Goal: Task Accomplishment & Management: Use online tool/utility

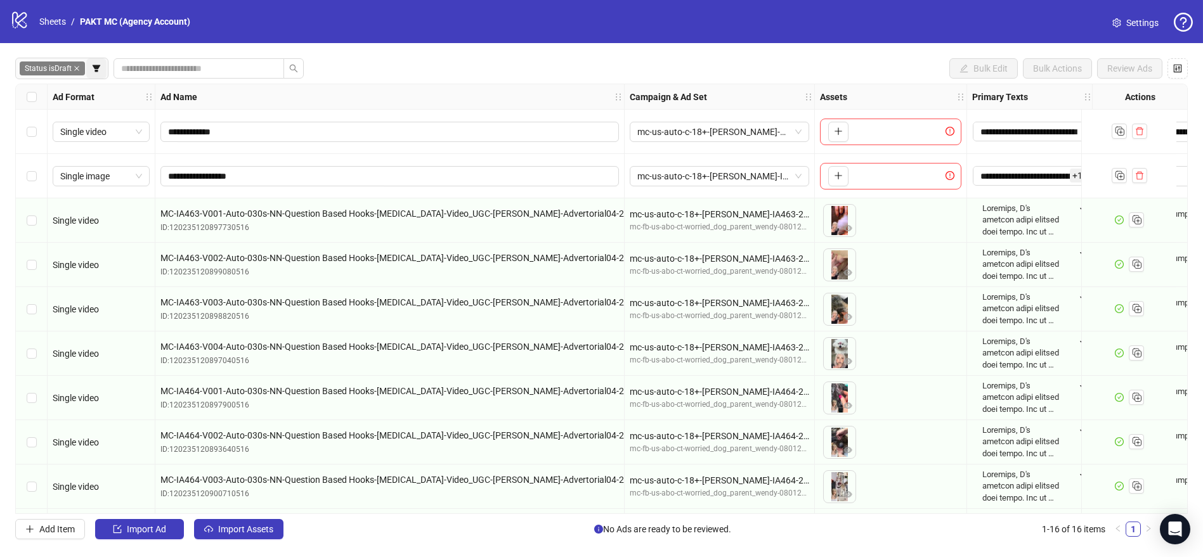
click at [94, 69] on icon "filter" at bounding box center [96, 68] width 9 height 9
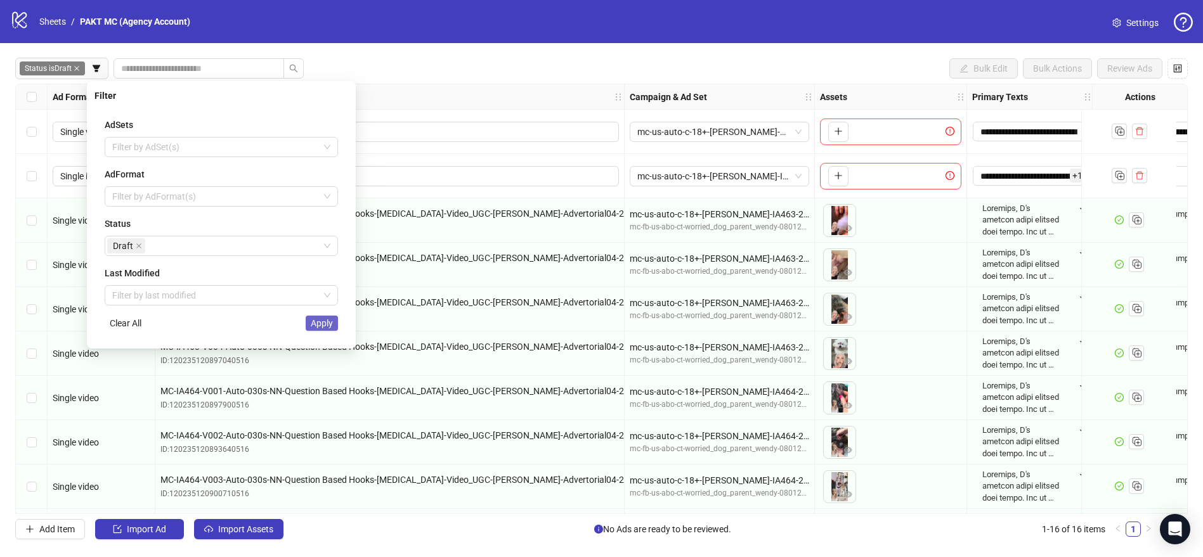
click at [322, 321] on span "Apply" at bounding box center [322, 323] width 22 height 10
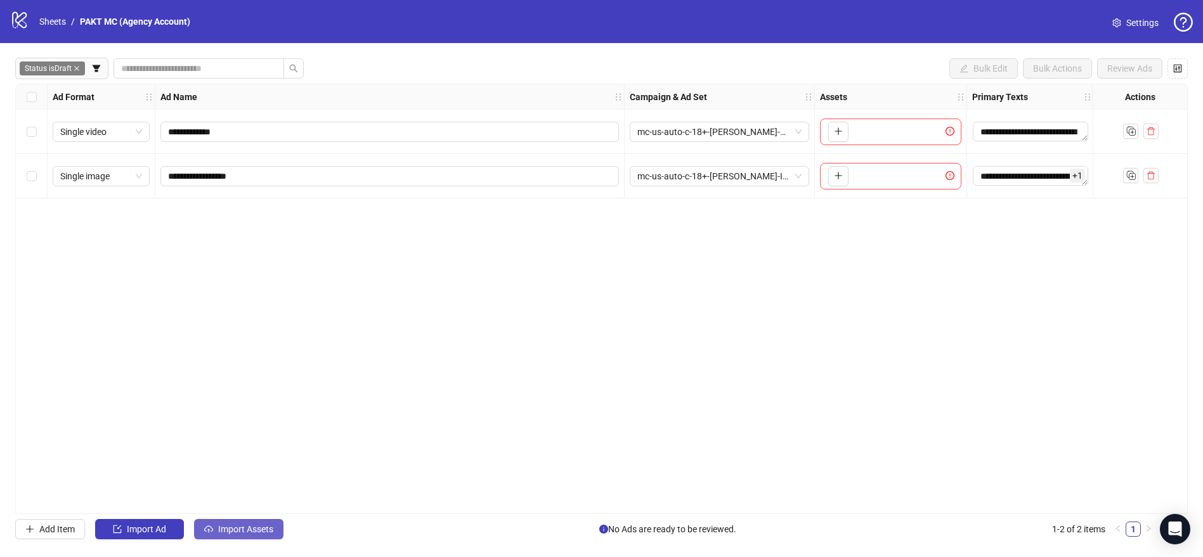
click at [252, 521] on button "Import Assets" at bounding box center [238, 529] width 89 height 20
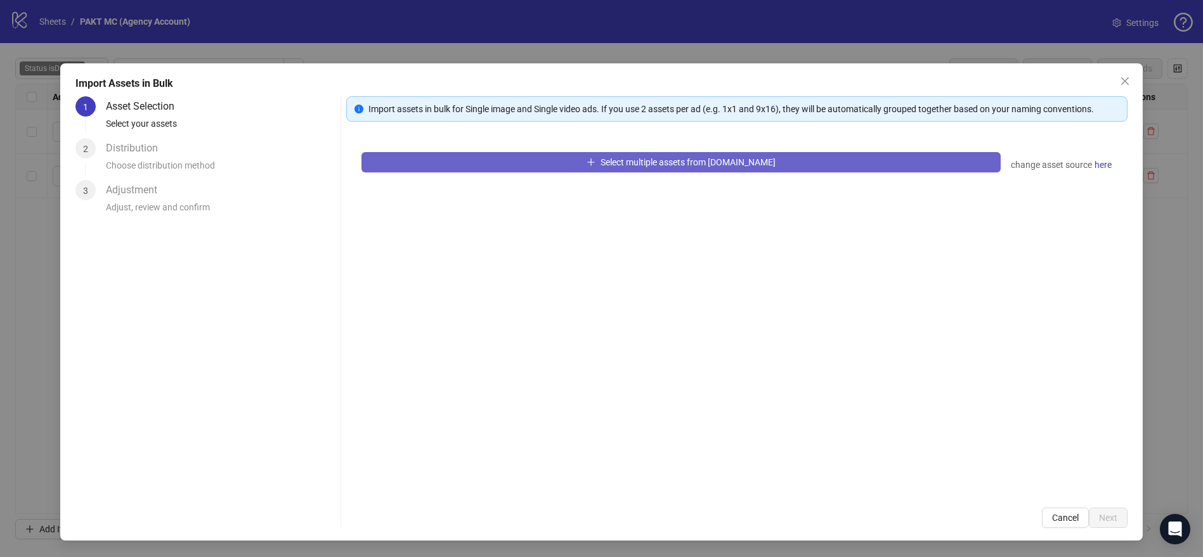
click at [544, 162] on button "Select multiple assets from [DOMAIN_NAME]" at bounding box center [680, 162] width 639 height 20
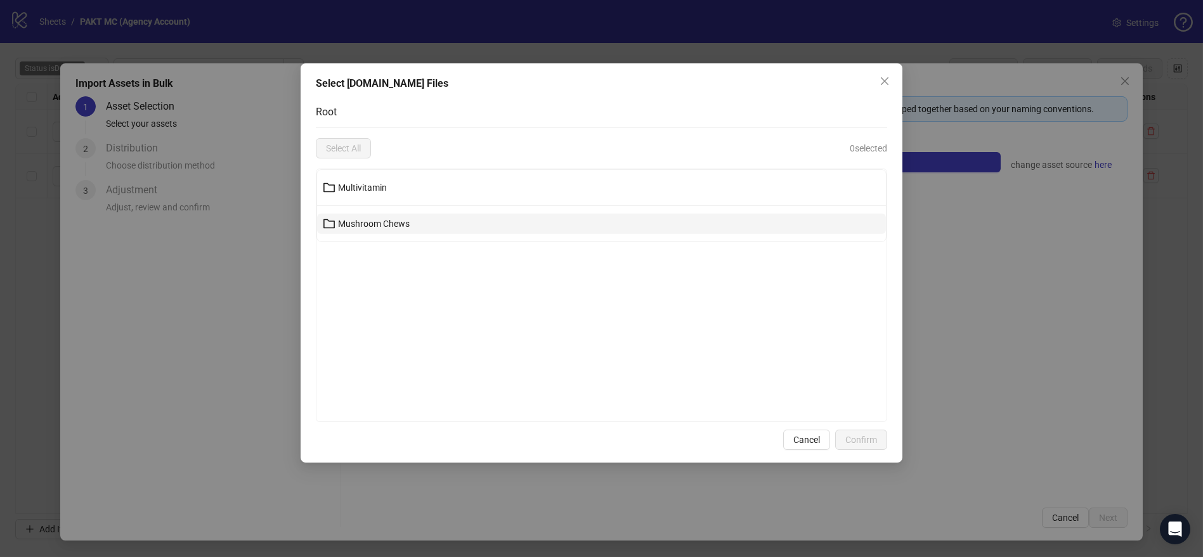
click at [403, 229] on button "Mushroom Chews" at bounding box center [601, 224] width 569 height 20
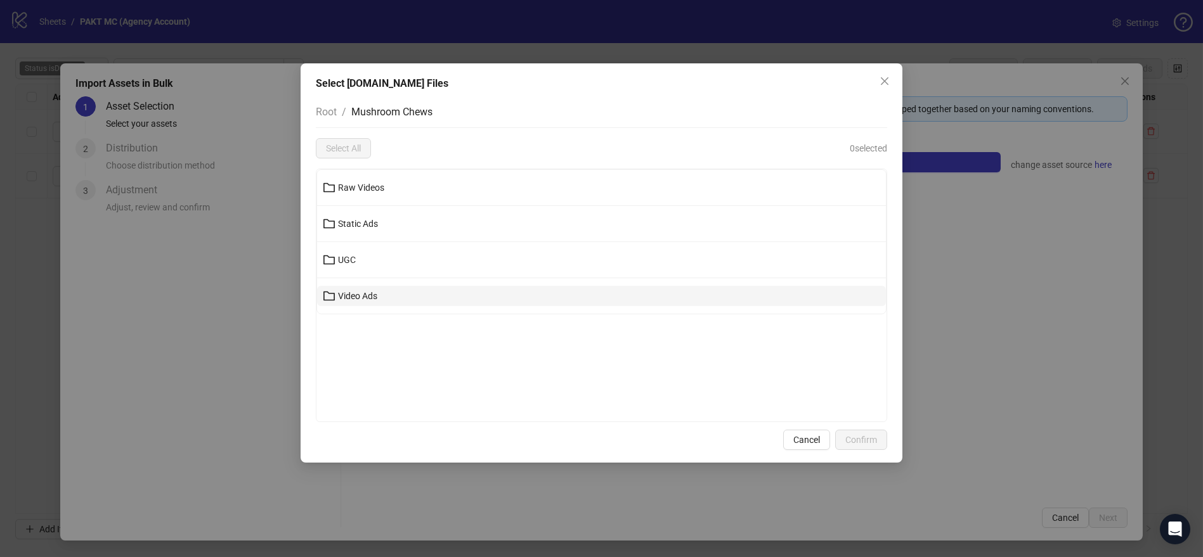
click at [405, 301] on button "Video Ads" at bounding box center [601, 296] width 569 height 20
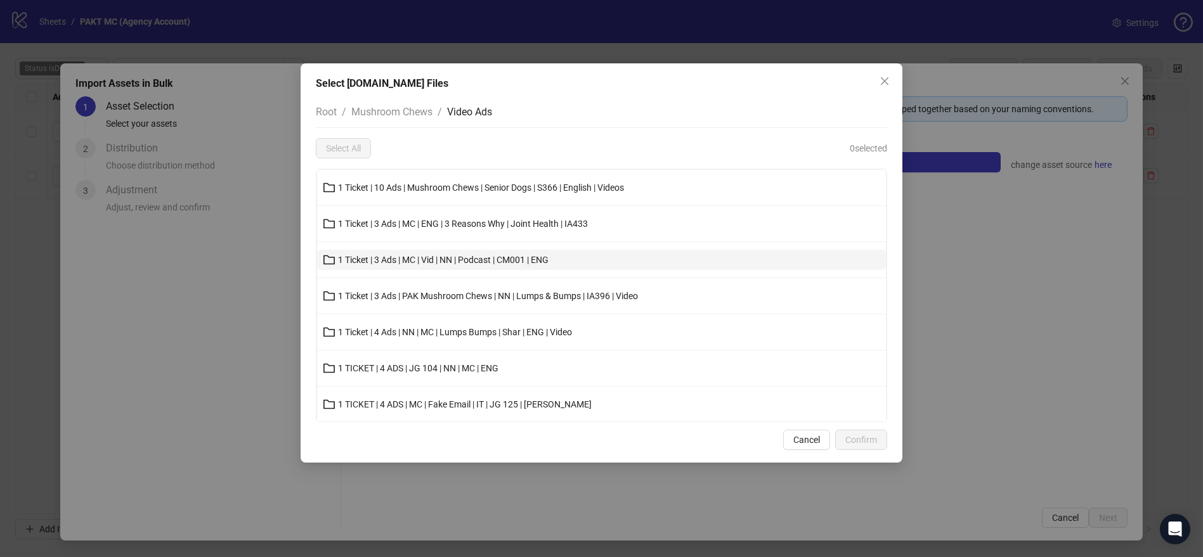
scroll to position [1012, 0]
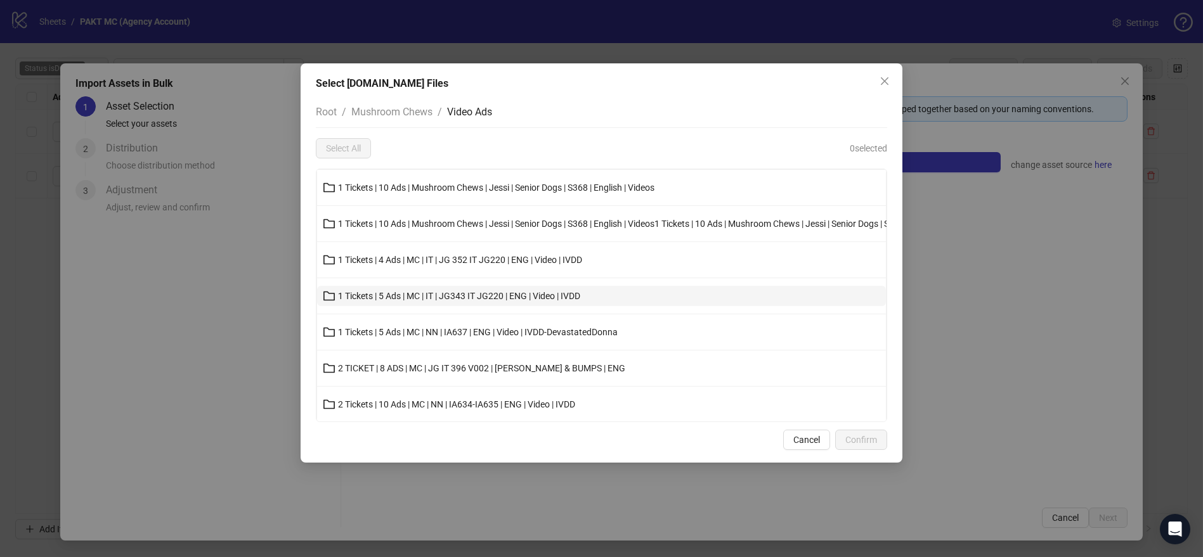
click at [540, 292] on span "1 Tickets | 5 Ads | MC | IT | JG343 IT JG220 | ENG | Video | IVDD" at bounding box center [459, 296] width 242 height 10
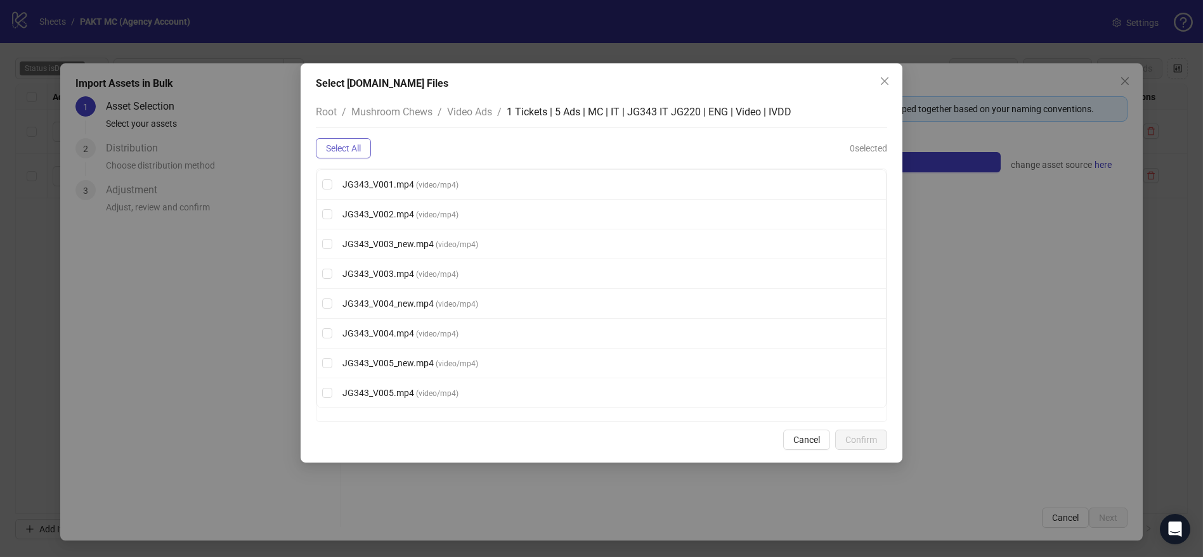
click at [353, 152] on span "Select All" at bounding box center [343, 148] width 35 height 10
click at [855, 441] on span "Confirm" at bounding box center [861, 440] width 32 height 10
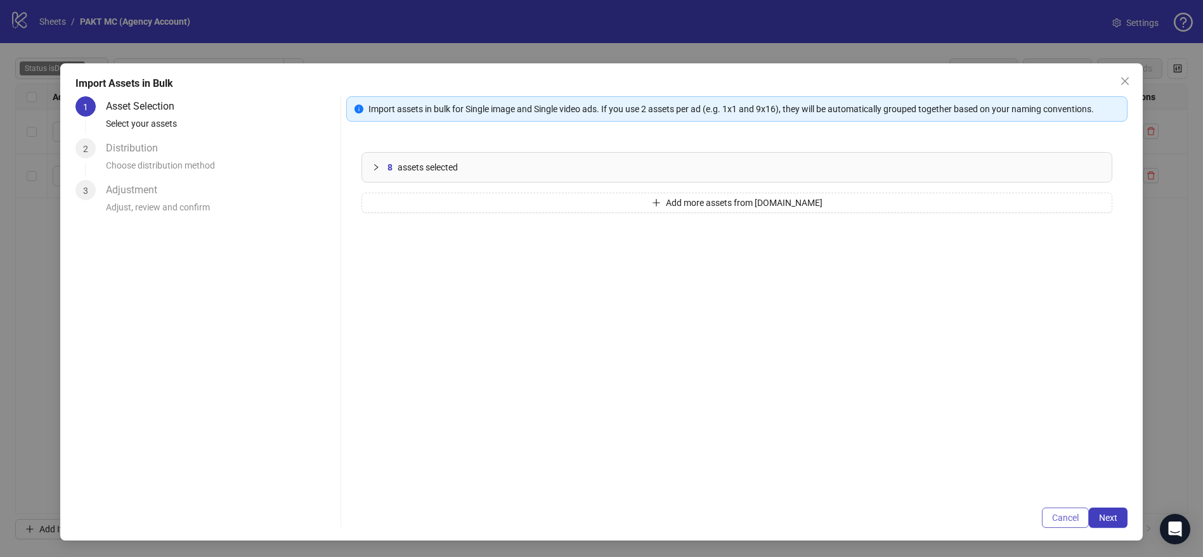
click at [1064, 517] on span "Cancel" at bounding box center [1065, 518] width 27 height 10
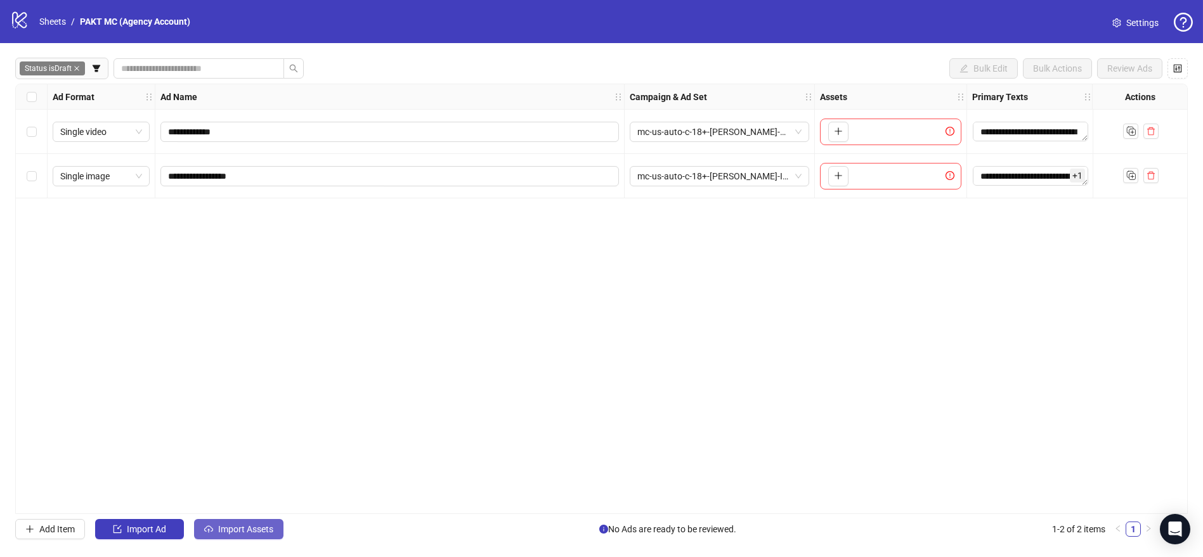
click at [250, 525] on span "Import Assets" at bounding box center [245, 529] width 55 height 10
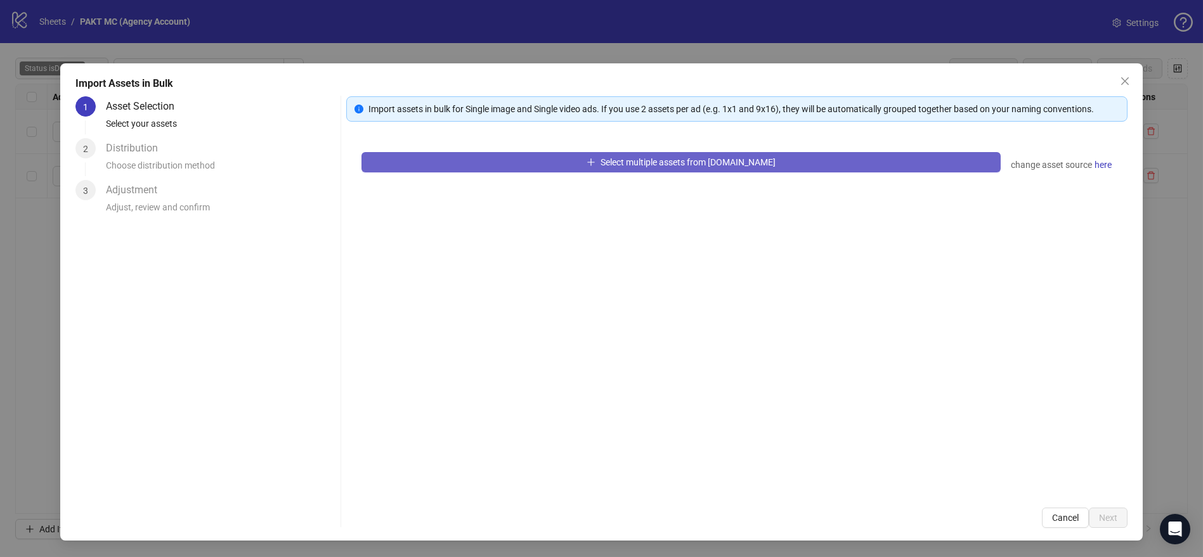
click at [595, 162] on icon "plus" at bounding box center [590, 162] width 9 height 9
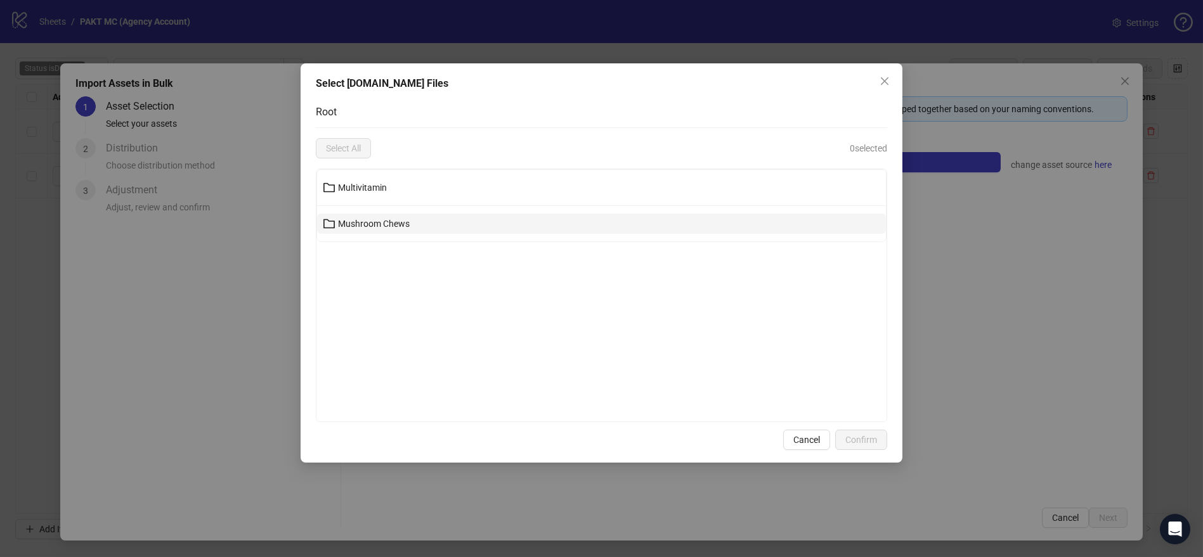
click at [566, 229] on button "Mushroom Chews" at bounding box center [601, 224] width 569 height 20
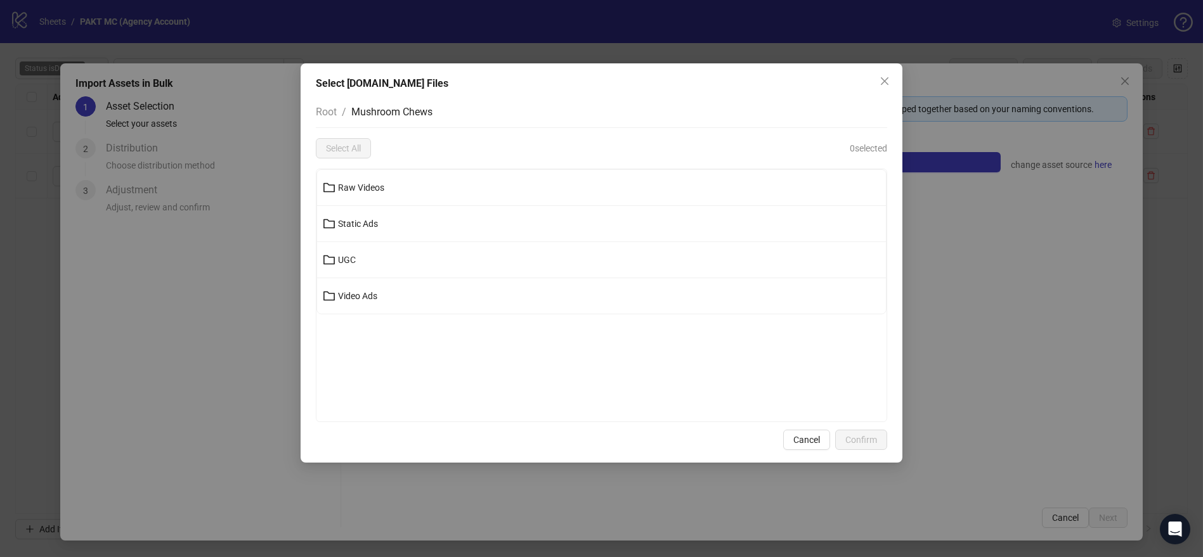
click at [516, 308] on li "Video Ads" at bounding box center [601, 296] width 569 height 36
click at [519, 296] on button "Video Ads" at bounding box center [601, 296] width 569 height 20
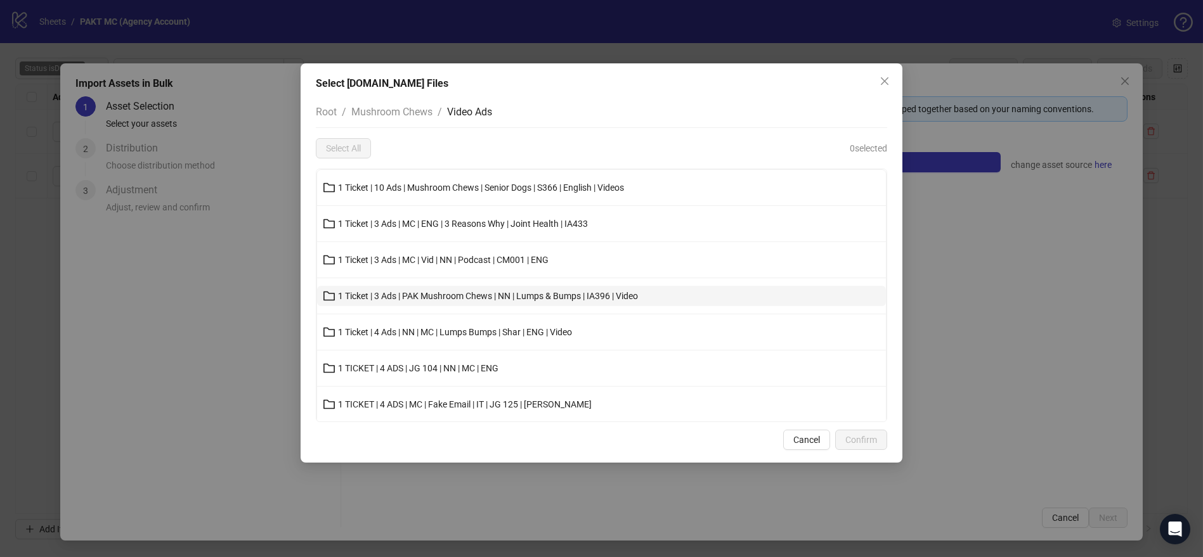
scroll to position [1012, 0]
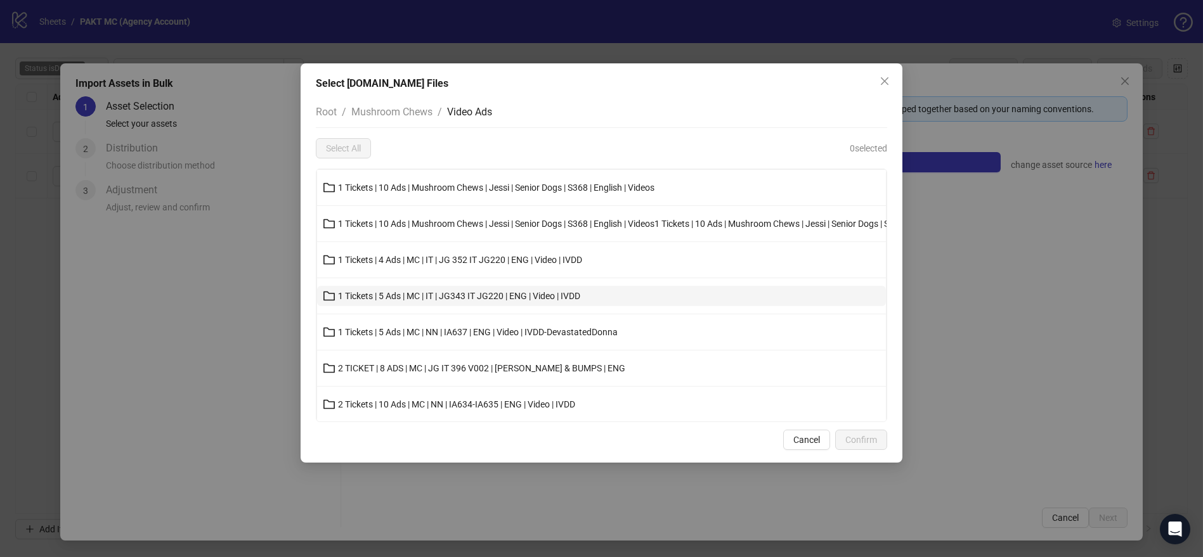
click at [530, 292] on span "1 Tickets | 5 Ads | MC | IT | JG343 IT JG220 | ENG | Video | IVDD" at bounding box center [459, 296] width 242 height 10
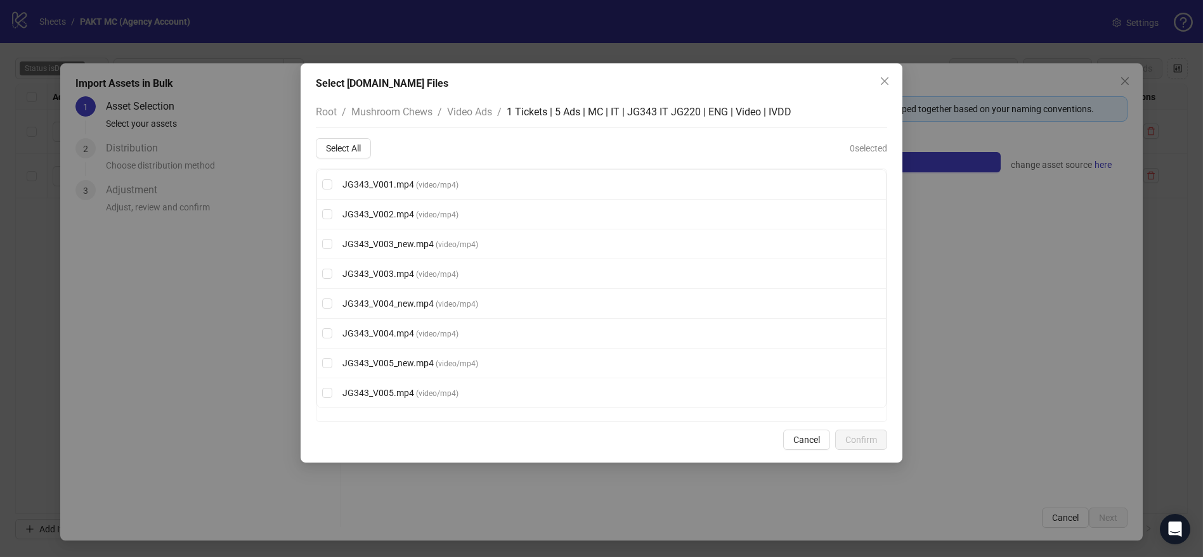
scroll to position [0, 0]
click at [440, 242] on span "( video/mp4 )" at bounding box center [457, 244] width 42 height 9
click at [455, 303] on span "( video/mp4 )" at bounding box center [457, 304] width 42 height 9
click at [458, 360] on span "( video/mp4 )" at bounding box center [457, 364] width 42 height 9
click at [876, 431] on button "Confirm" at bounding box center [861, 440] width 52 height 20
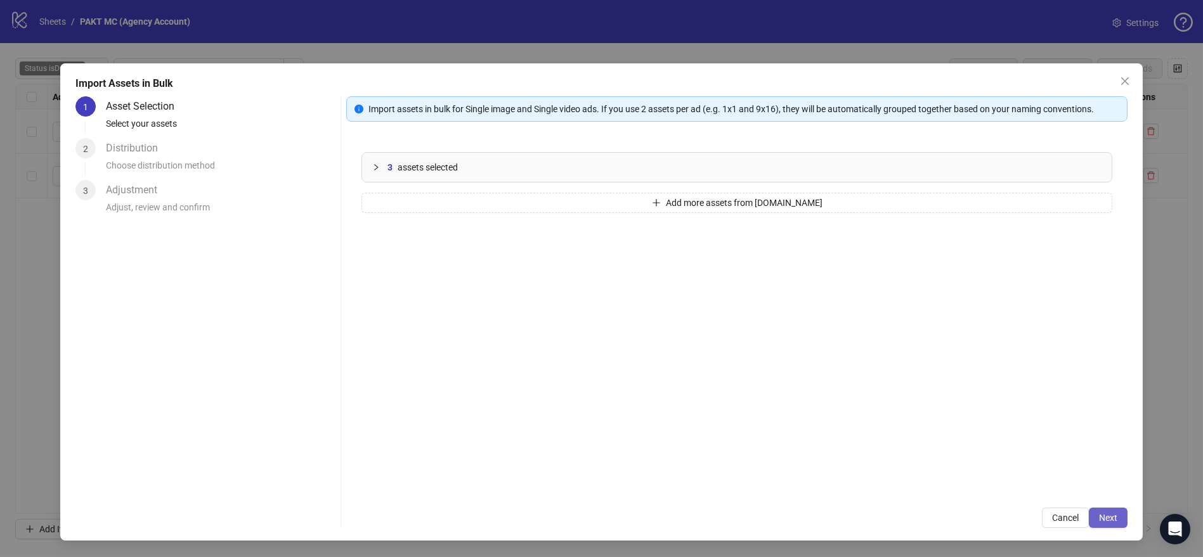
click at [1109, 517] on span "Next" at bounding box center [1108, 518] width 18 height 10
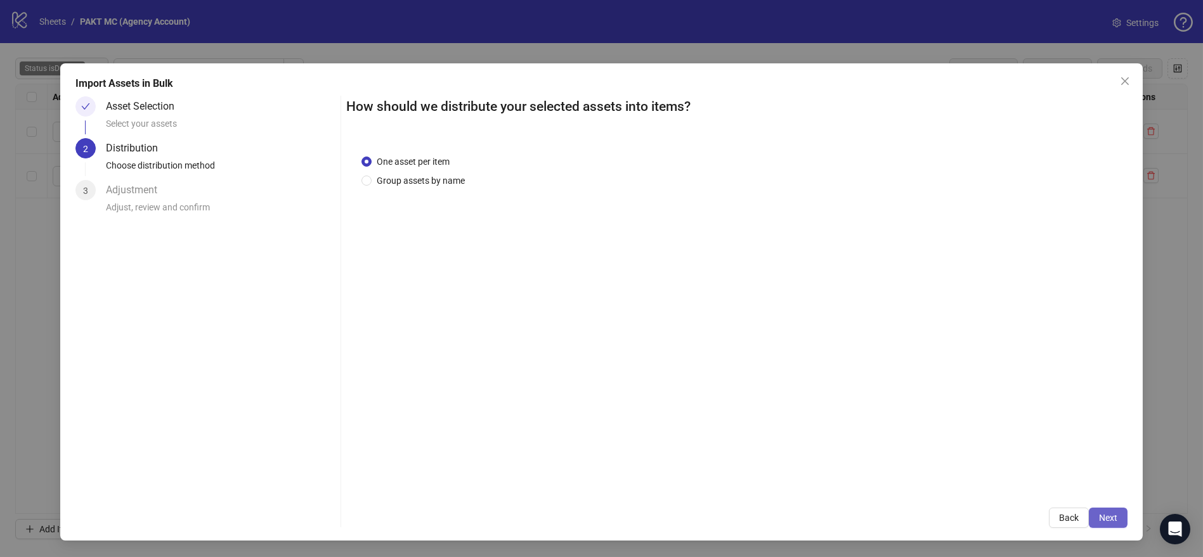
click at [1110, 514] on span "Next" at bounding box center [1108, 518] width 18 height 10
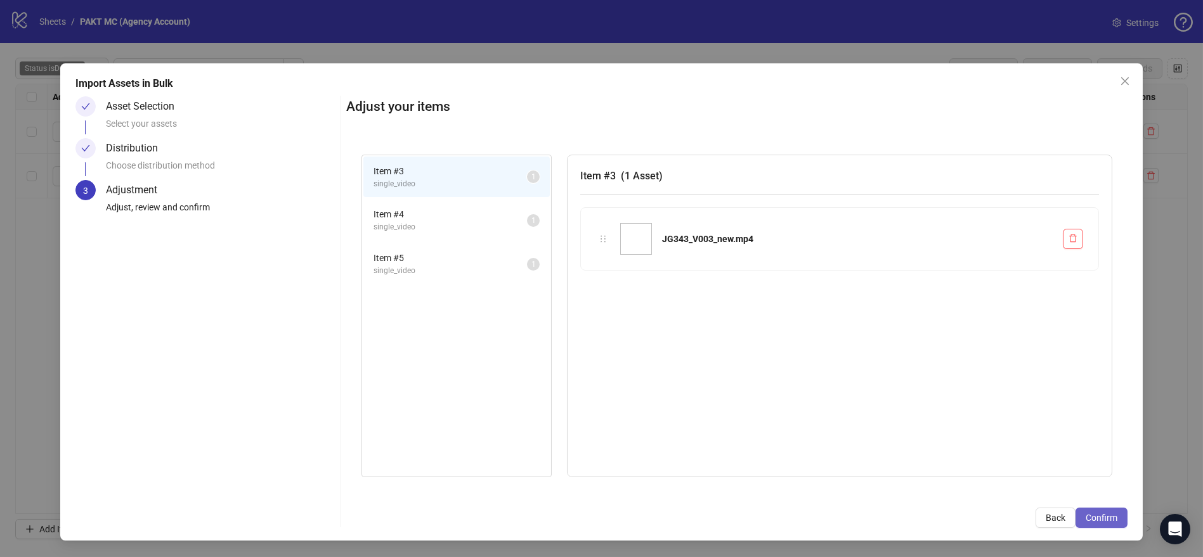
click at [1089, 521] on span "Confirm" at bounding box center [1101, 518] width 32 height 10
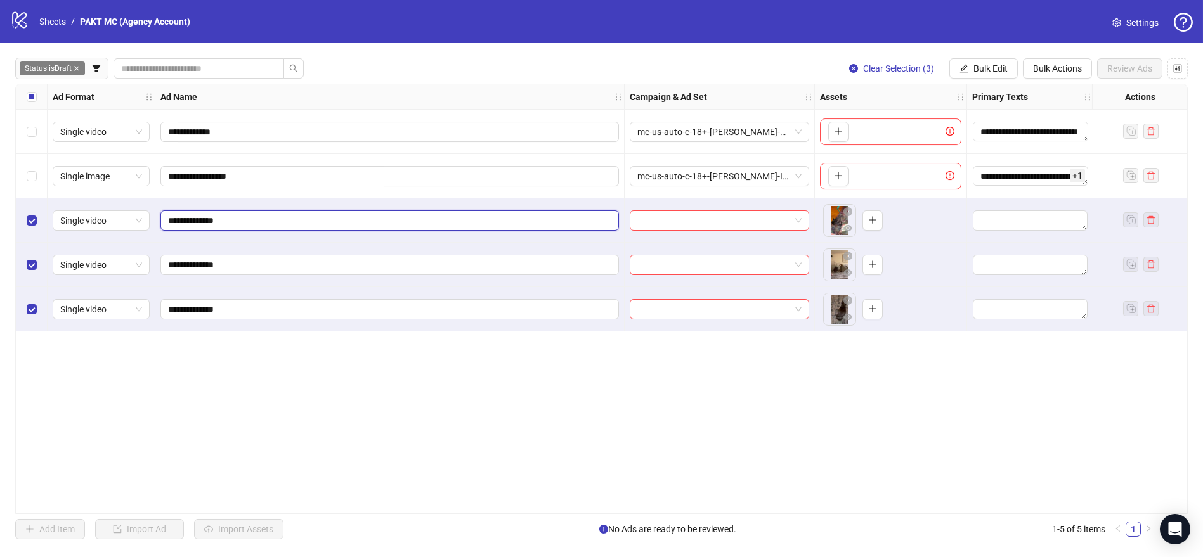
click at [408, 225] on input "**********" at bounding box center [388, 221] width 441 height 14
click at [295, 225] on input "**********" at bounding box center [388, 221] width 441 height 14
paste input "**********"
type input "**********"
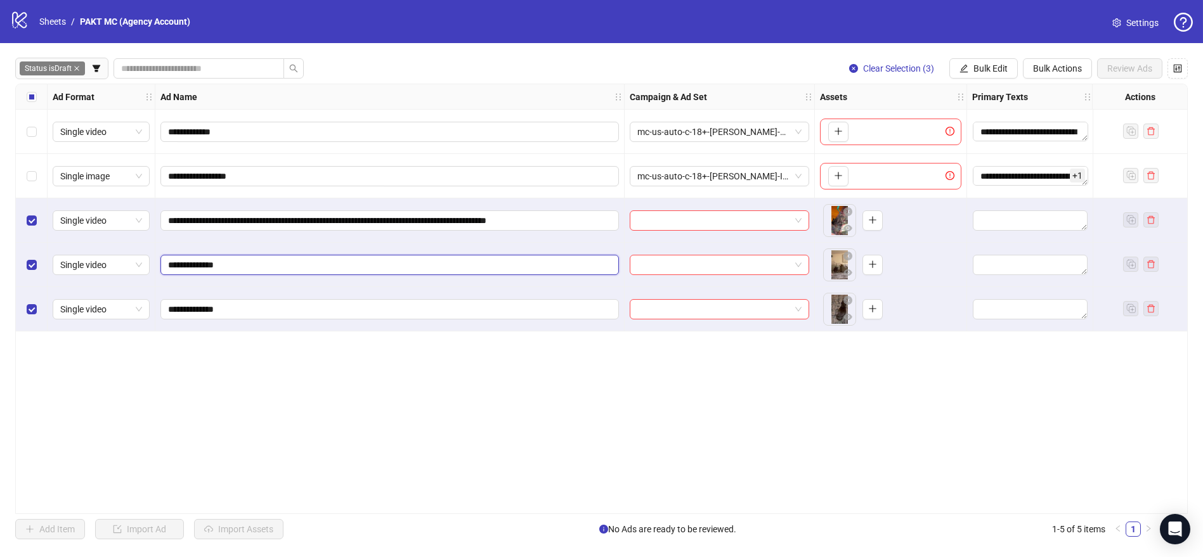
click at [495, 261] on input "**********" at bounding box center [388, 265] width 441 height 14
paste input "**********"
type input "**********"
click at [286, 309] on input "**********" at bounding box center [388, 309] width 441 height 14
paste input "**********"
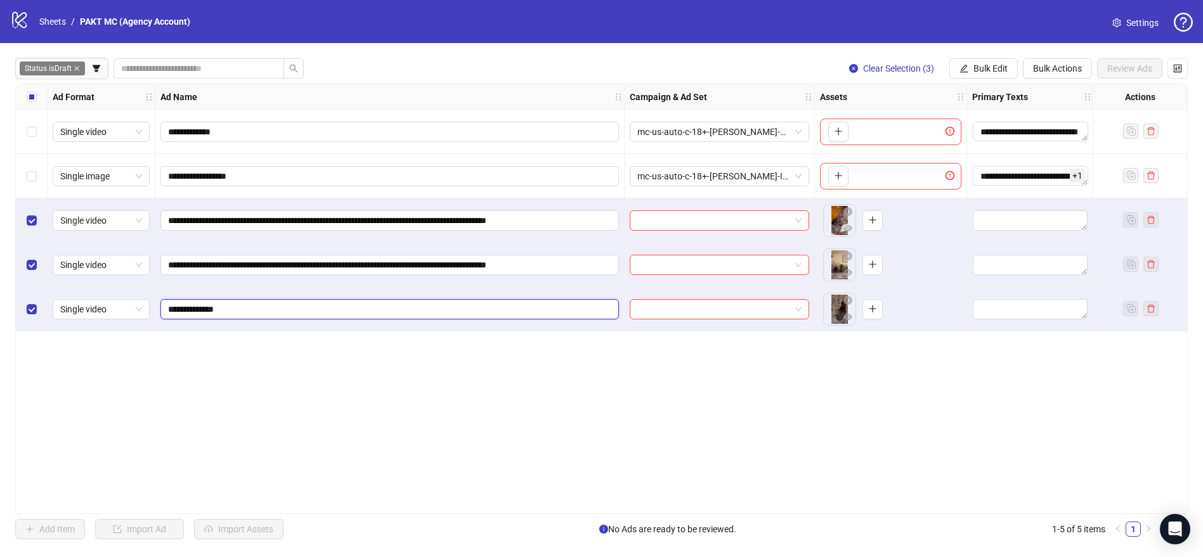
type input "**********"
click at [379, 411] on div "**********" at bounding box center [601, 299] width 1172 height 431
click at [39, 173] on div "Select row 2" at bounding box center [32, 176] width 32 height 44
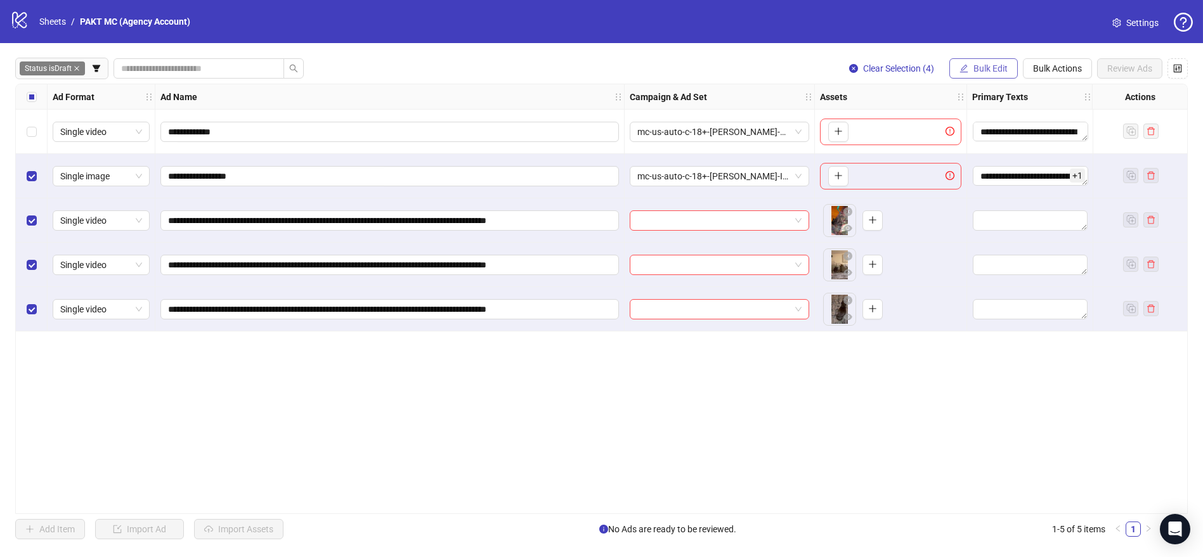
click at [993, 69] on span "Bulk Edit" at bounding box center [990, 68] width 34 height 10
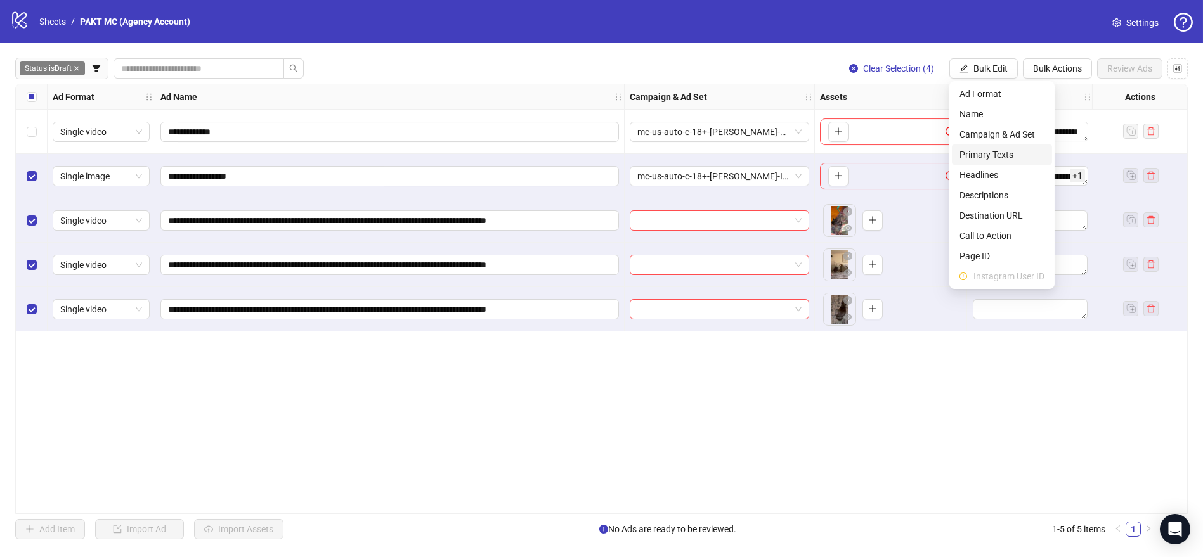
drag, startPoint x: 1002, startPoint y: 148, endPoint x: 1018, endPoint y: 159, distance: 19.2
click at [1002, 148] on span "Primary Texts" at bounding box center [1001, 155] width 85 height 14
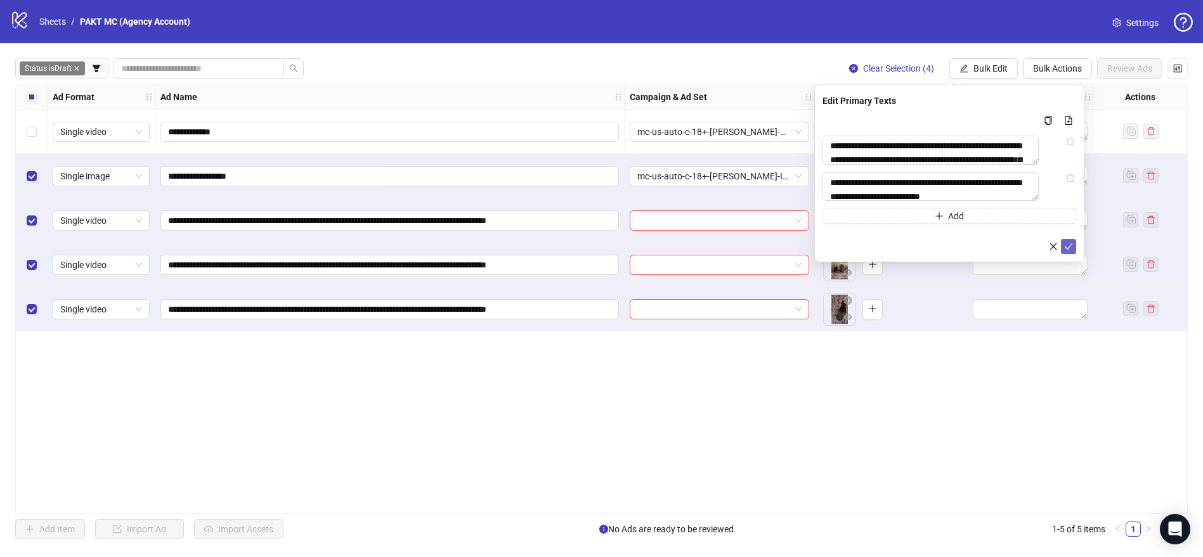
click at [1075, 254] on button "submit" at bounding box center [1068, 246] width 15 height 15
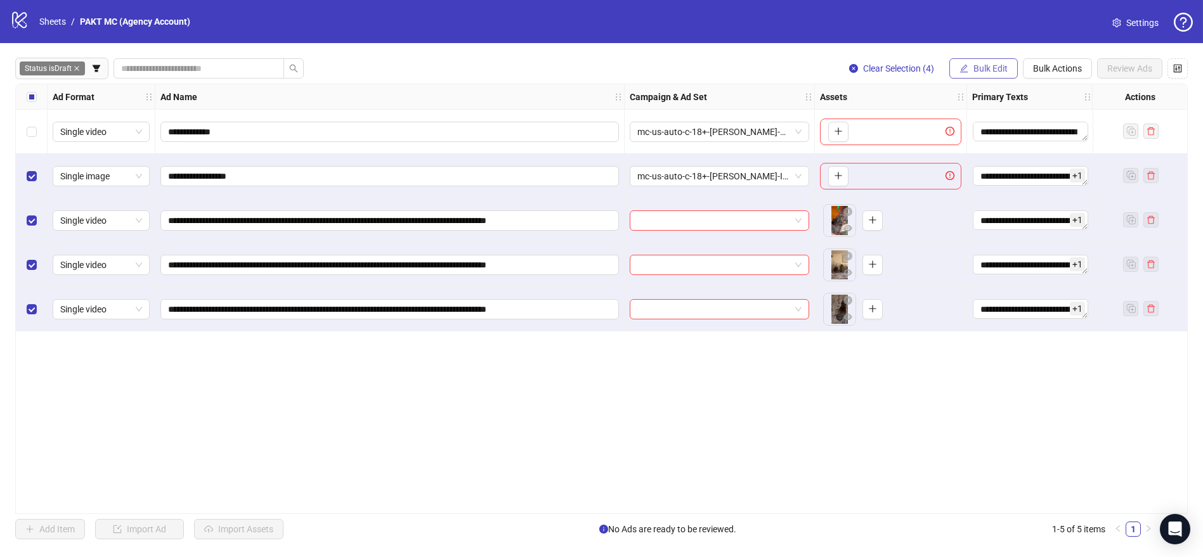
click at [989, 76] on button "Bulk Edit" at bounding box center [983, 68] width 68 height 20
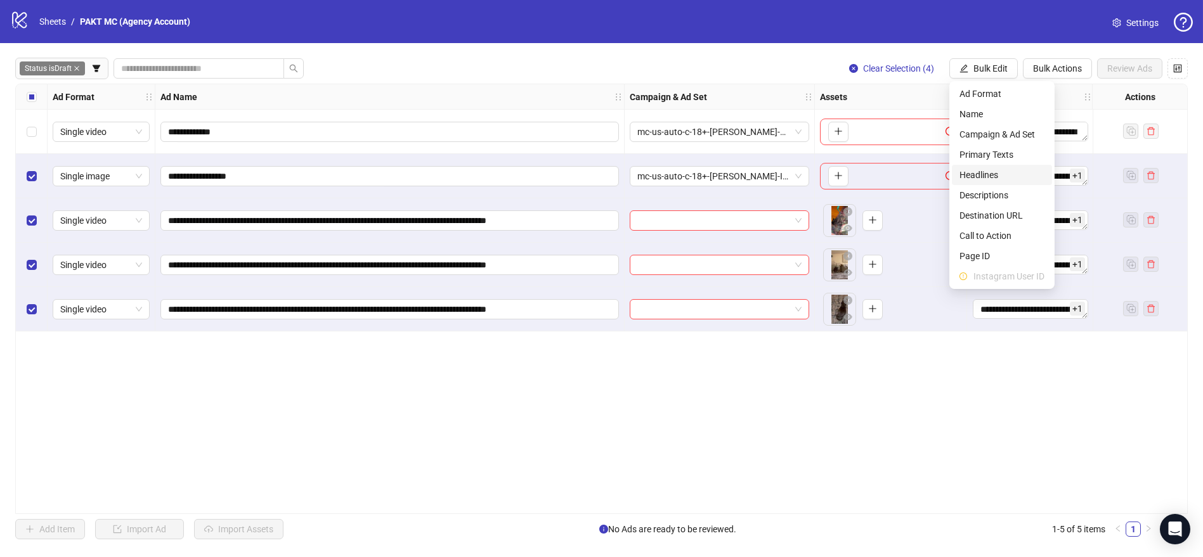
click at [999, 173] on span "Headlines" at bounding box center [1001, 175] width 85 height 14
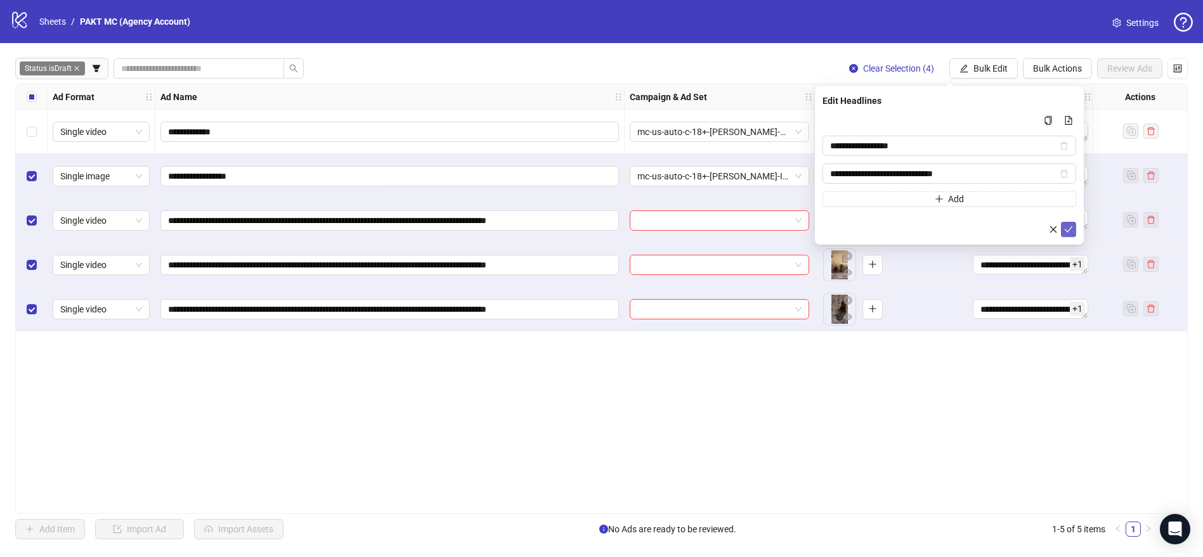
click at [1069, 226] on icon "check" at bounding box center [1068, 229] width 9 height 9
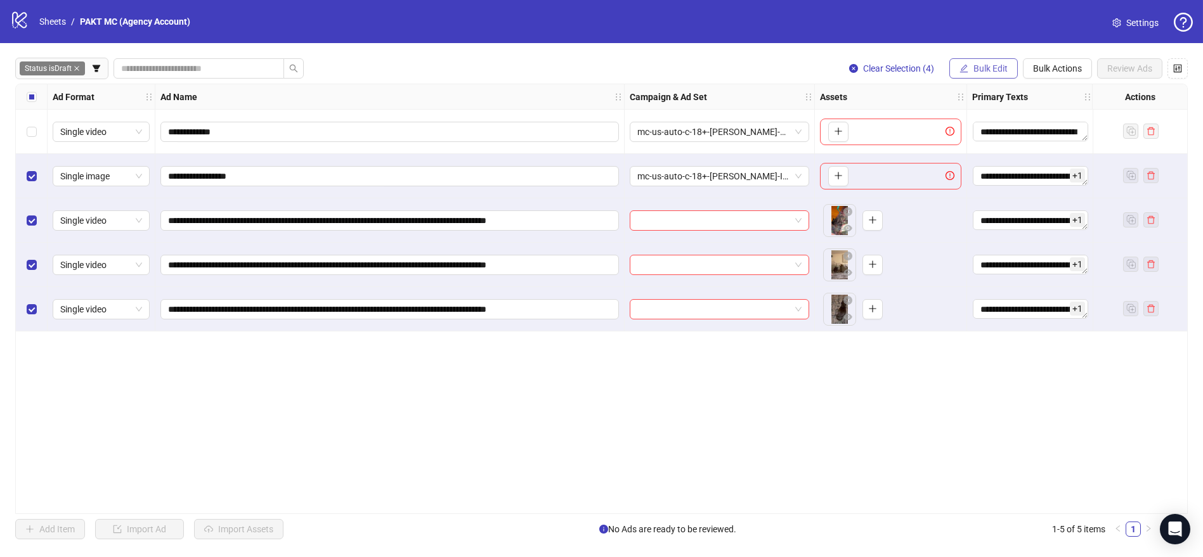
click at [973, 76] on button "Bulk Edit" at bounding box center [983, 68] width 68 height 20
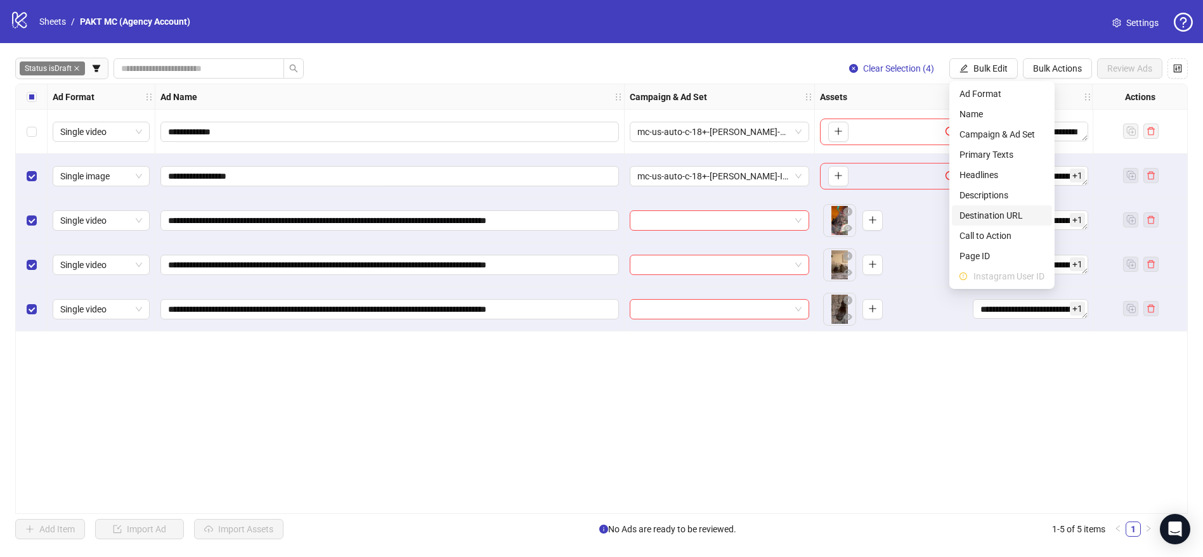
click at [994, 207] on li "Destination URL" at bounding box center [1002, 215] width 100 height 20
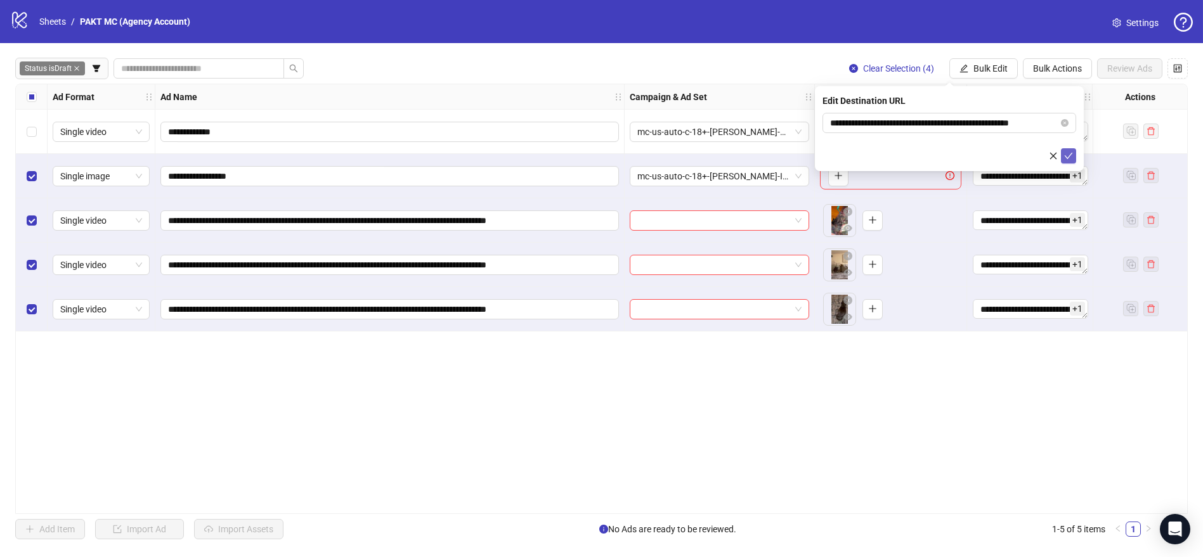
click at [1070, 161] on button "submit" at bounding box center [1068, 155] width 15 height 15
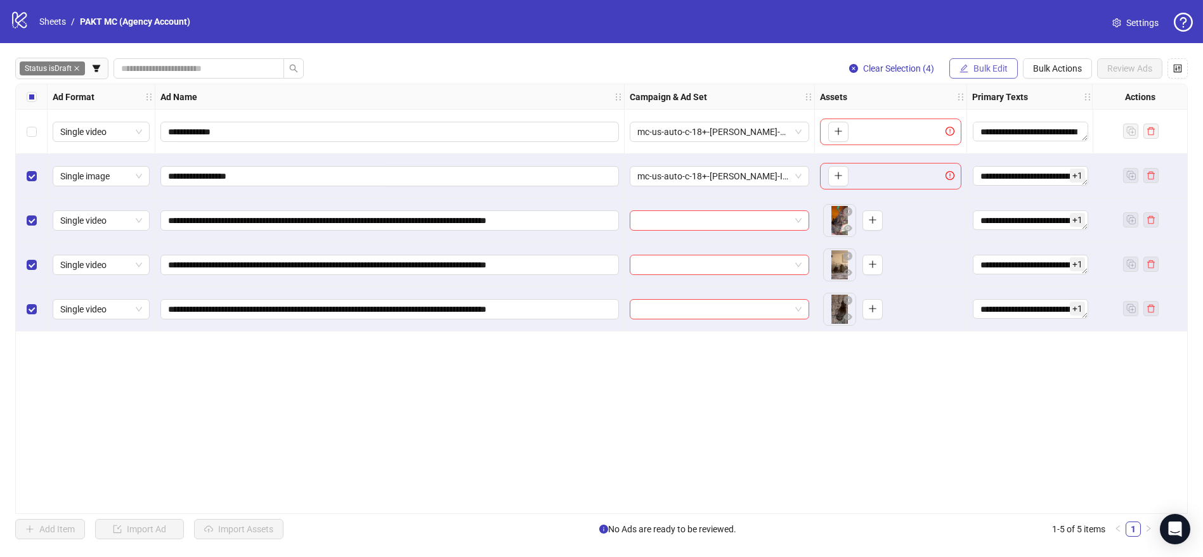
click at [985, 71] on span "Bulk Edit" at bounding box center [990, 68] width 34 height 10
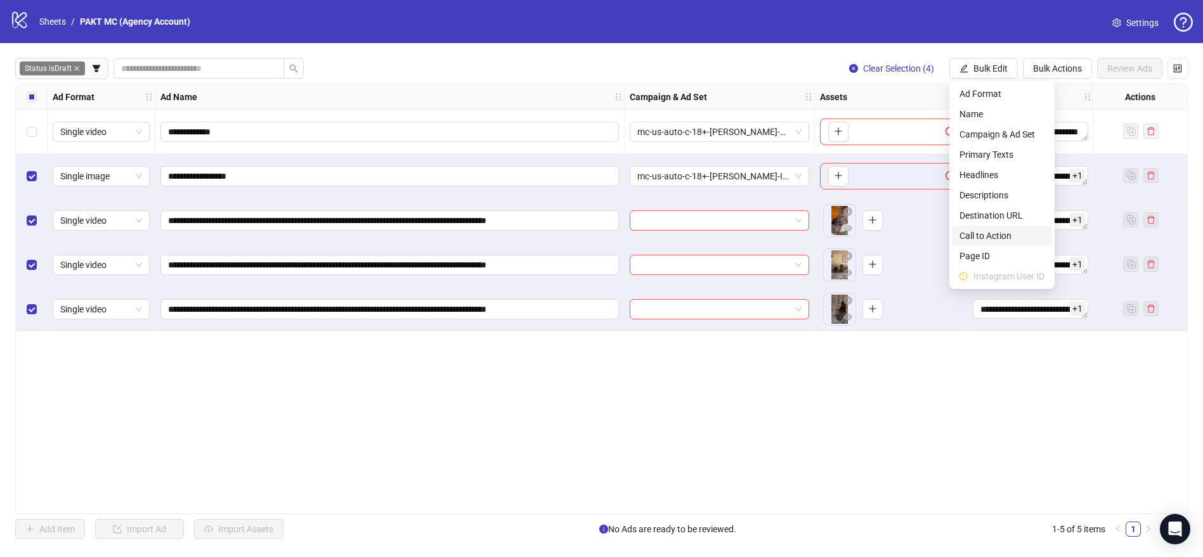
click at [1015, 235] on span "Call to Action" at bounding box center [1001, 236] width 85 height 14
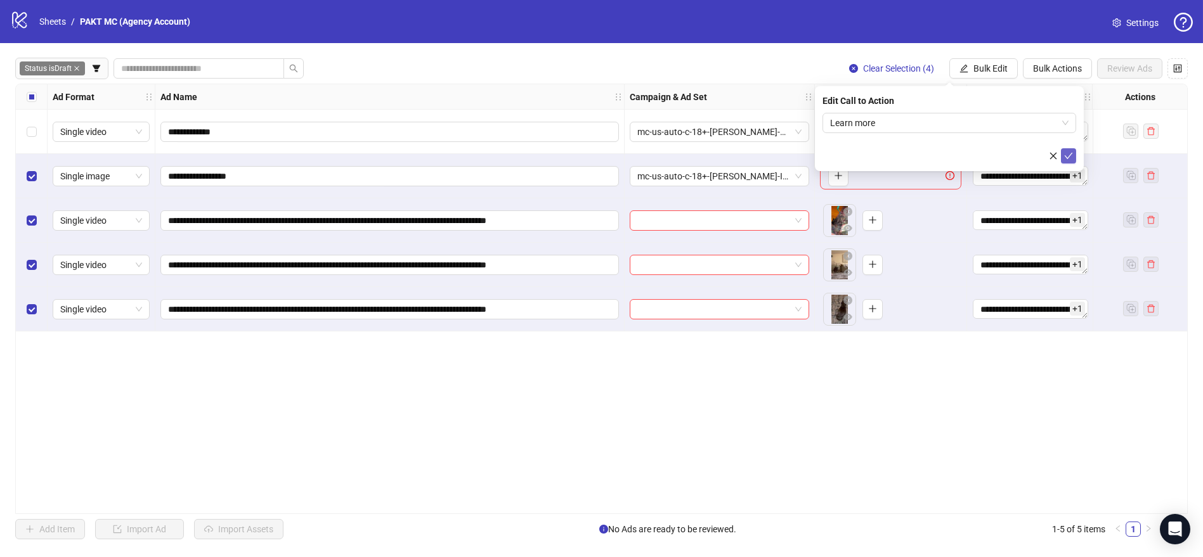
click at [1067, 156] on icon "check" at bounding box center [1068, 156] width 9 height 9
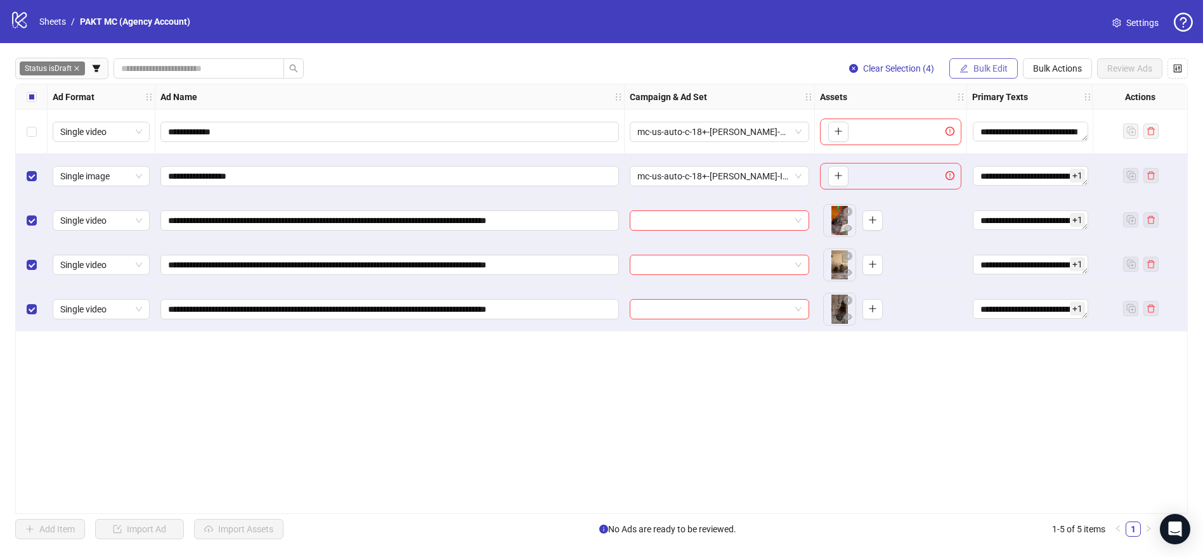
click at [975, 71] on span "Bulk Edit" at bounding box center [990, 68] width 34 height 10
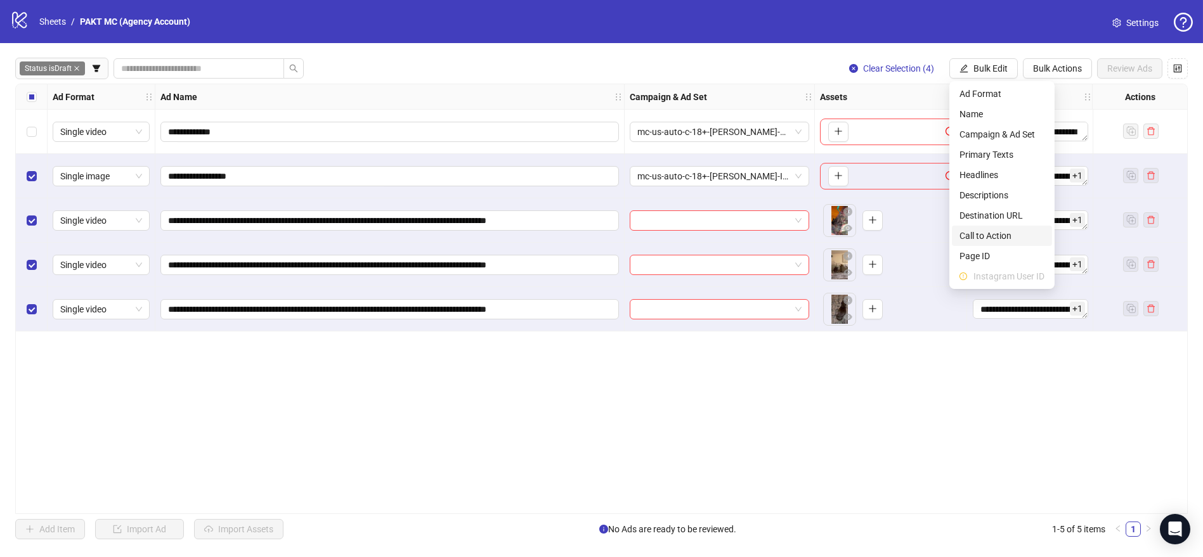
click at [1006, 235] on span "Call to Action" at bounding box center [1001, 236] width 85 height 14
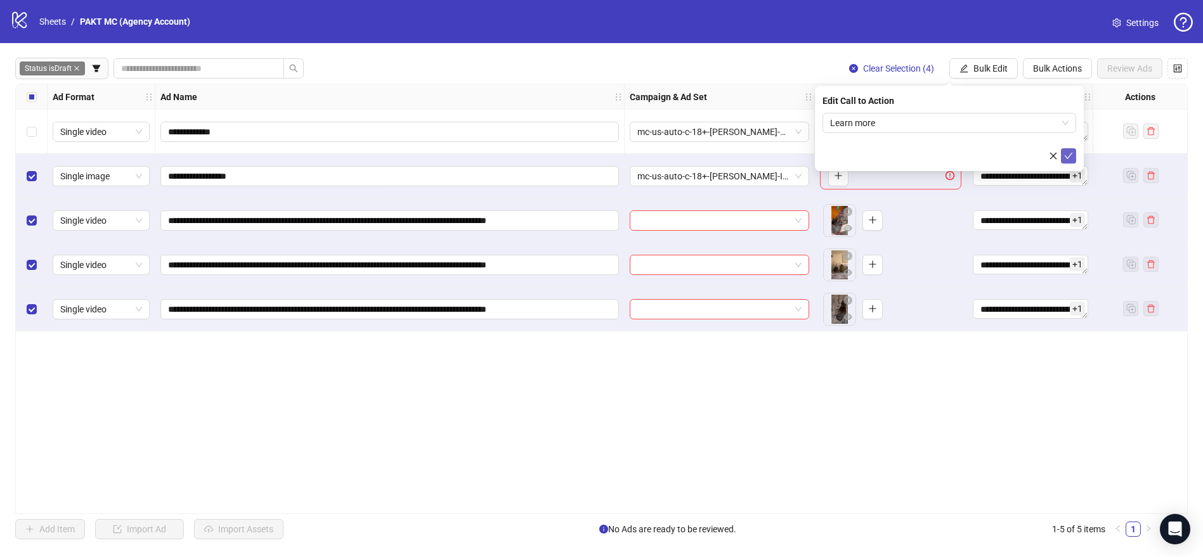
click at [1070, 154] on icon "check" at bounding box center [1068, 156] width 9 height 9
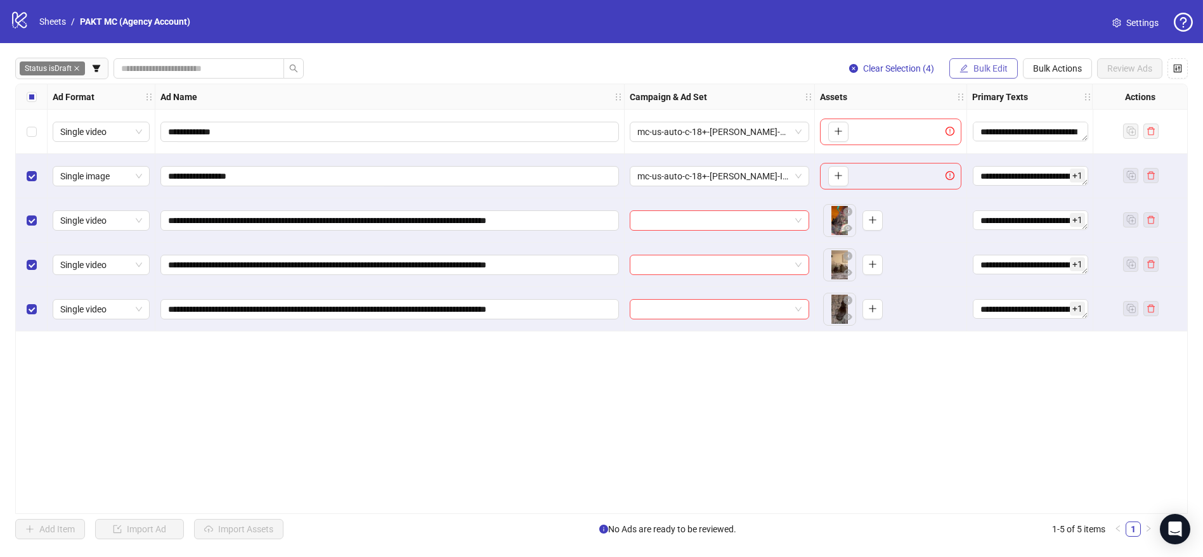
click at [984, 67] on span "Bulk Edit" at bounding box center [990, 68] width 34 height 10
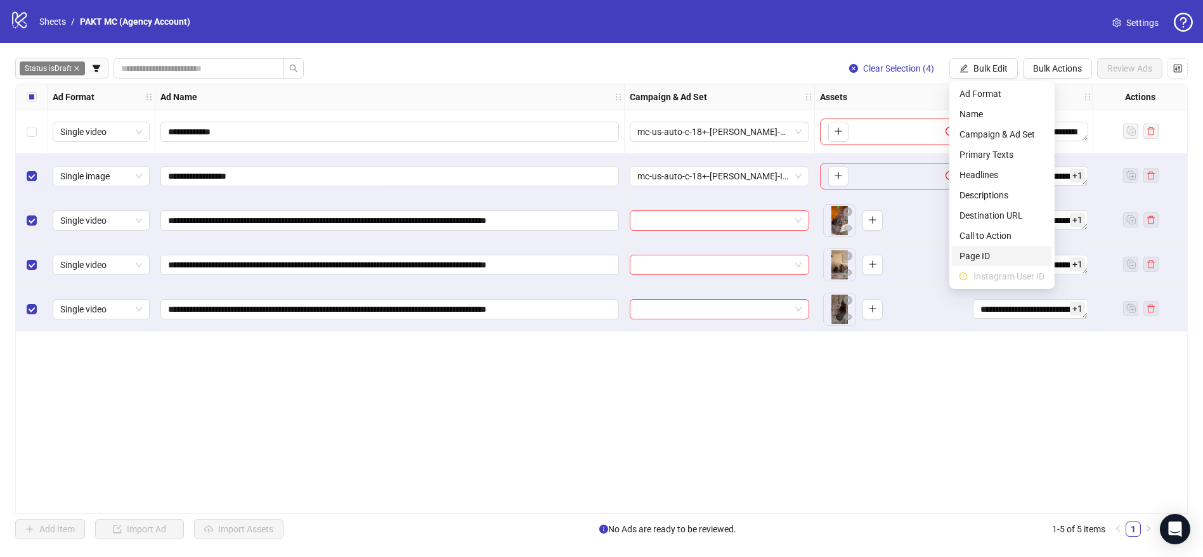
click at [984, 250] on span "Page ID" at bounding box center [1001, 256] width 85 height 14
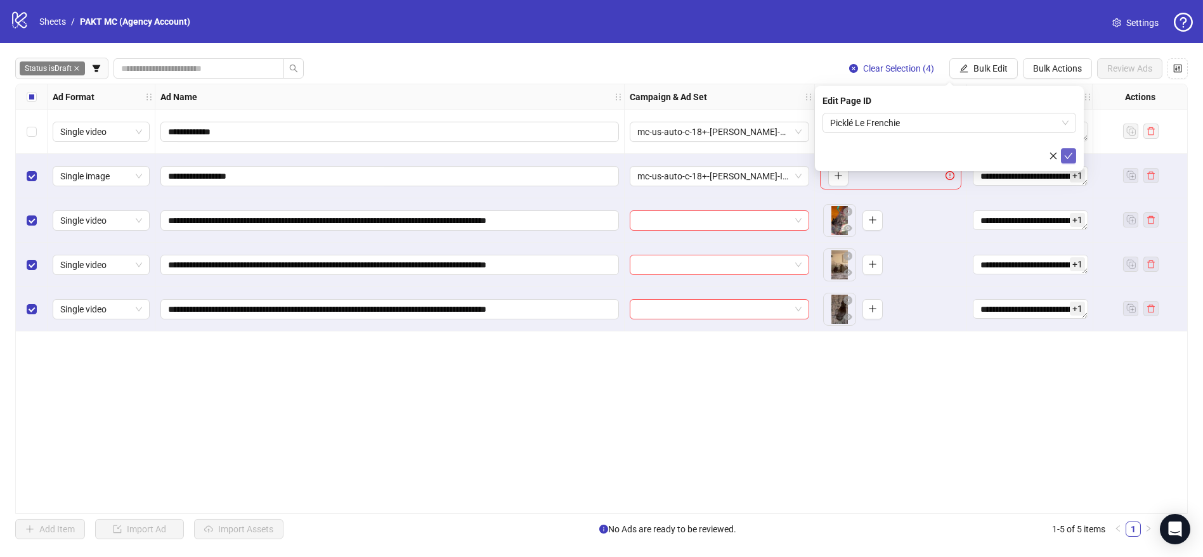
click at [1066, 153] on icon "check" at bounding box center [1068, 156] width 9 height 9
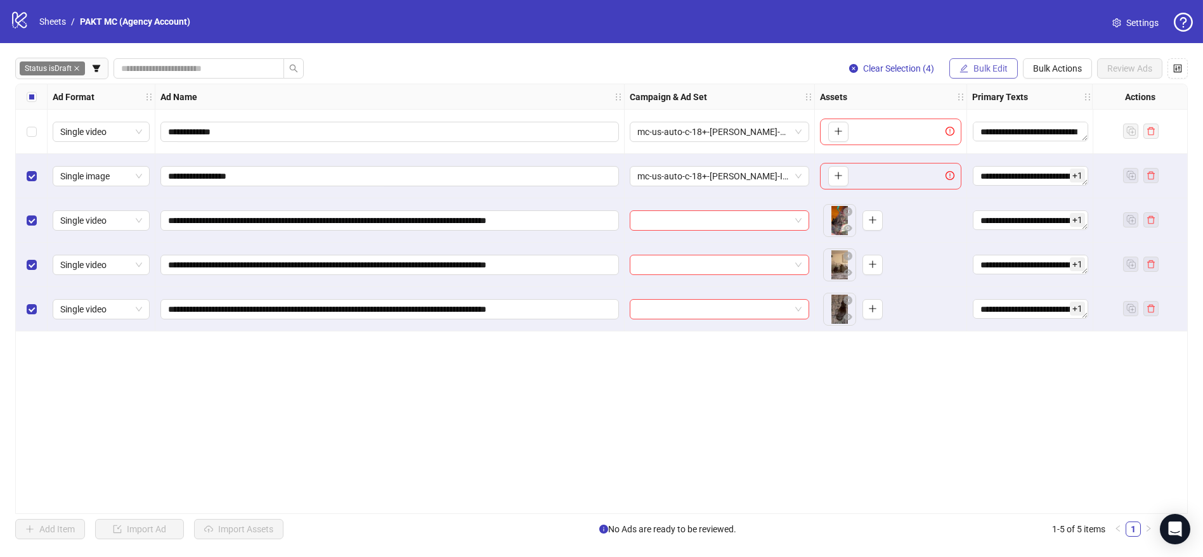
click at [994, 68] on span "Bulk Edit" at bounding box center [990, 68] width 34 height 10
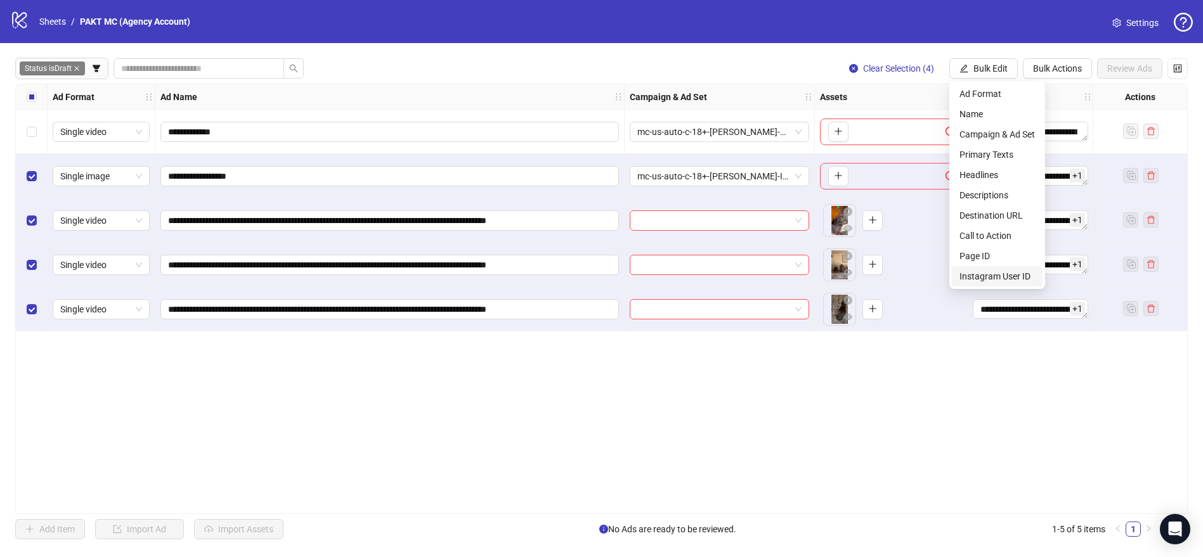
click at [1003, 276] on span "Instagram User ID" at bounding box center [996, 276] width 75 height 14
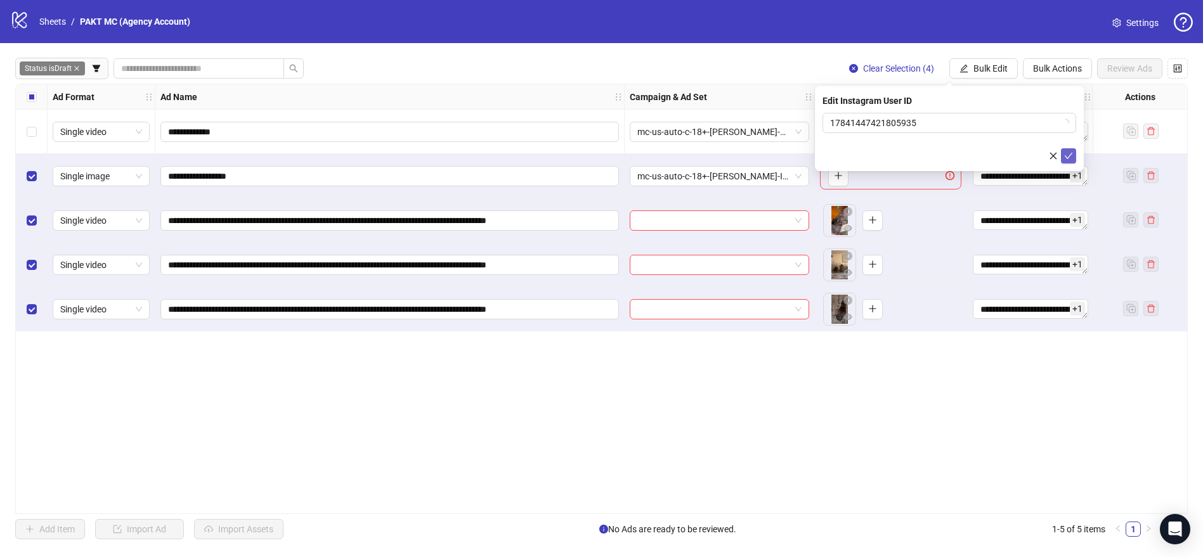
click at [1072, 158] on icon "check" at bounding box center [1068, 156] width 9 height 9
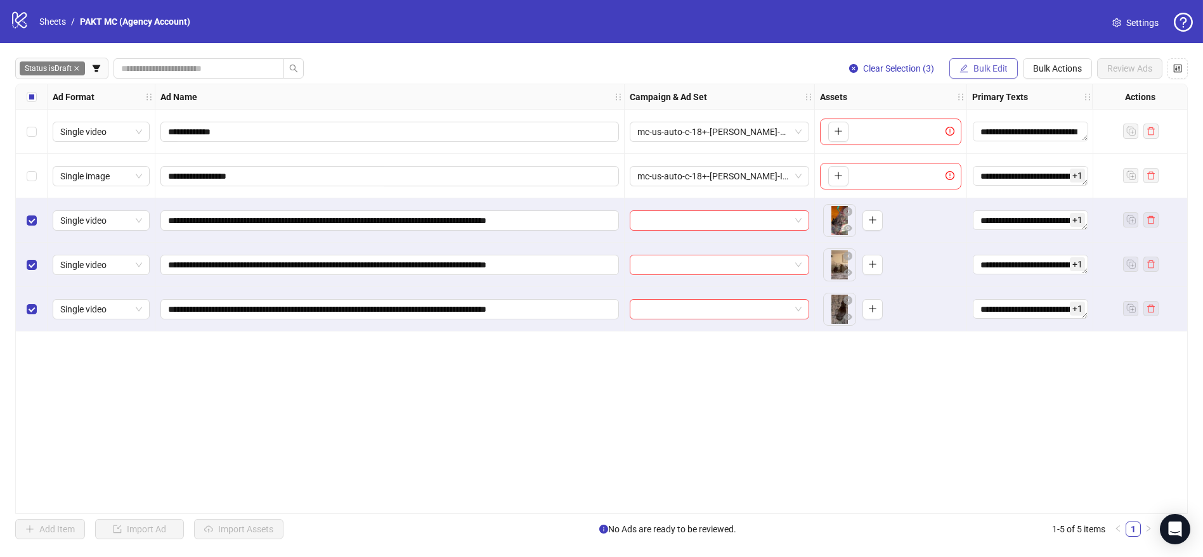
click at [1005, 68] on span "Bulk Edit" at bounding box center [990, 68] width 34 height 10
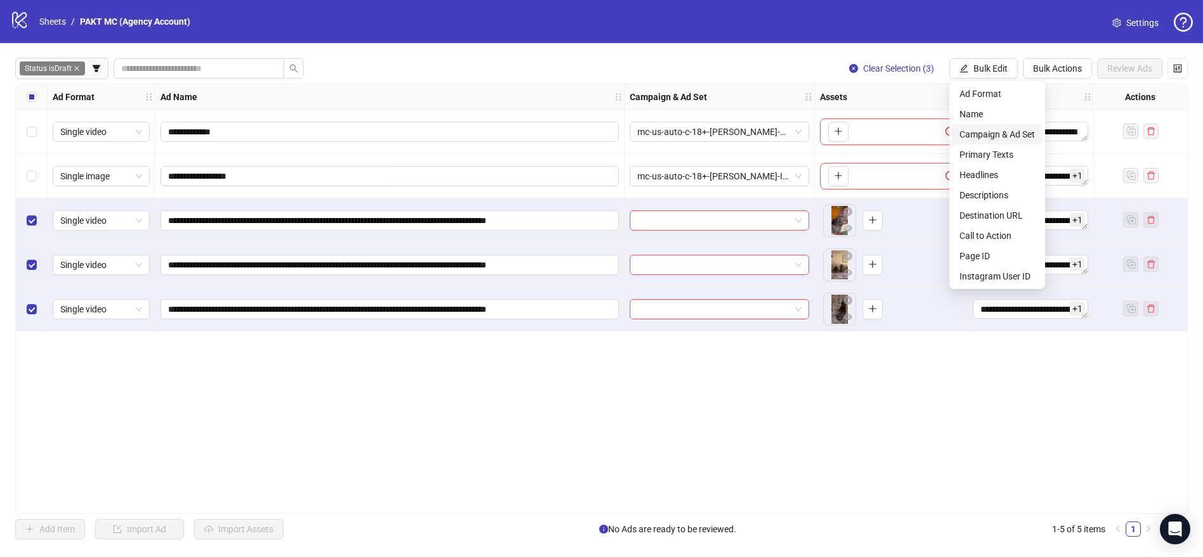
click at [1004, 136] on span "Campaign & Ad Set" at bounding box center [996, 134] width 75 height 14
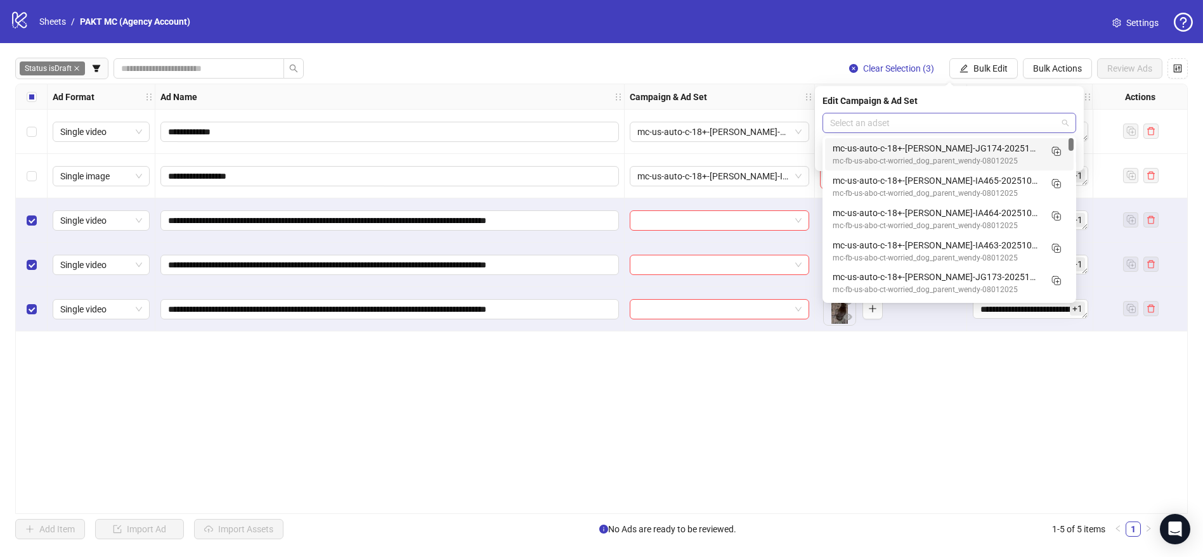
click at [957, 122] on input "search" at bounding box center [943, 122] width 227 height 19
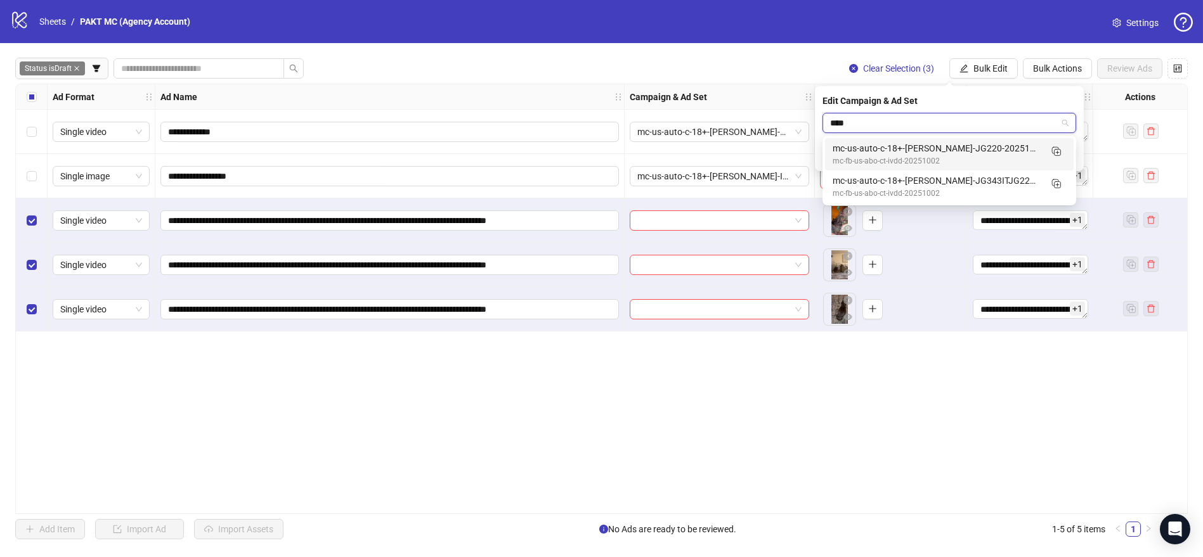
type input "*****"
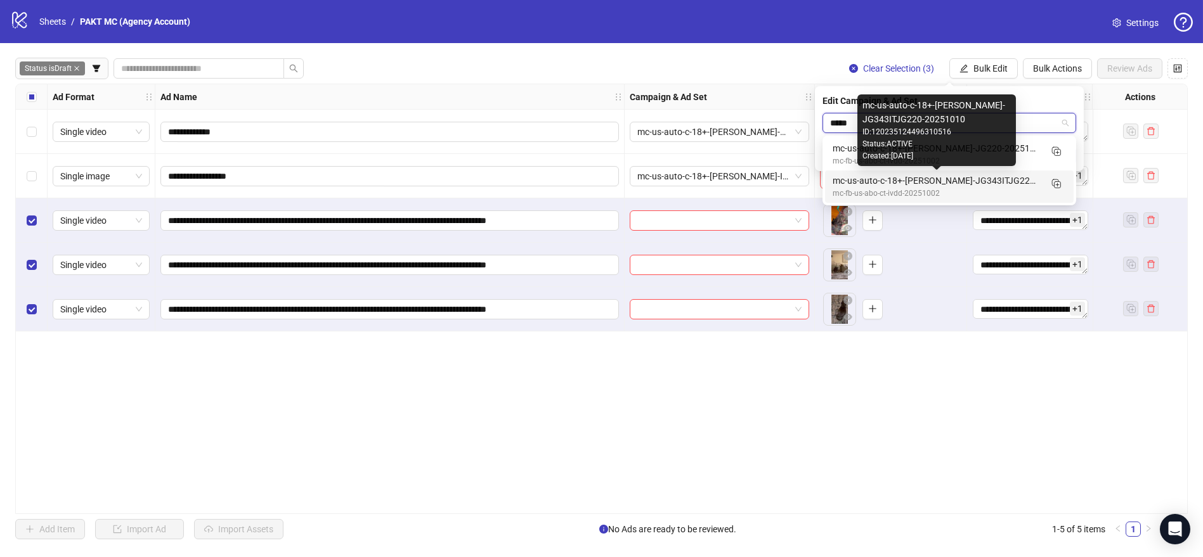
click at [978, 183] on div "mc-us-auto-c-18+-[PERSON_NAME]-JG343ITJG220-20251010" at bounding box center [937, 181] width 208 height 14
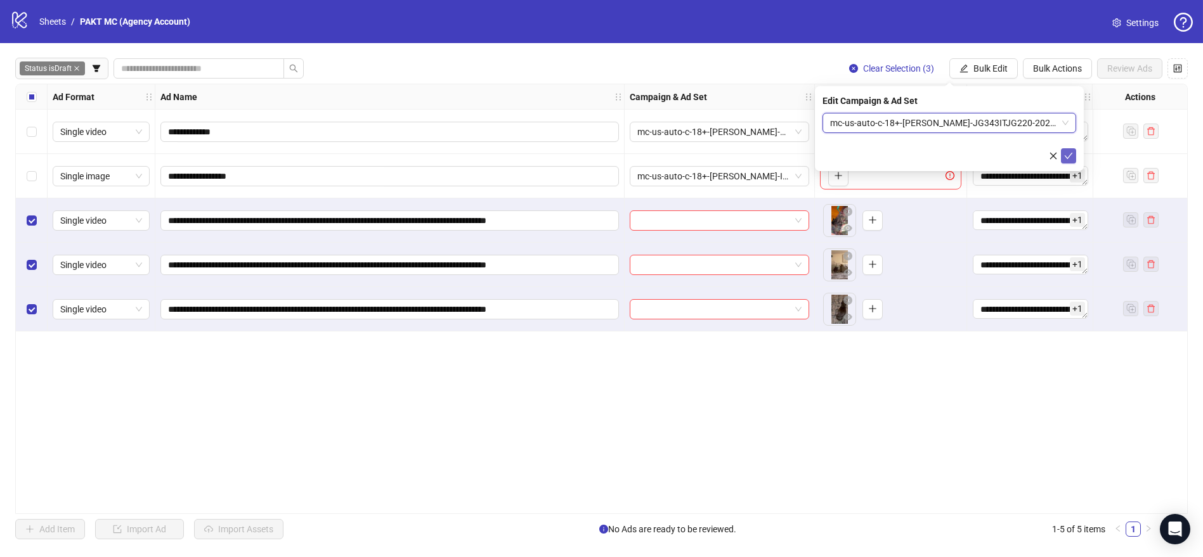
click at [1073, 155] on button "submit" at bounding box center [1068, 155] width 15 height 15
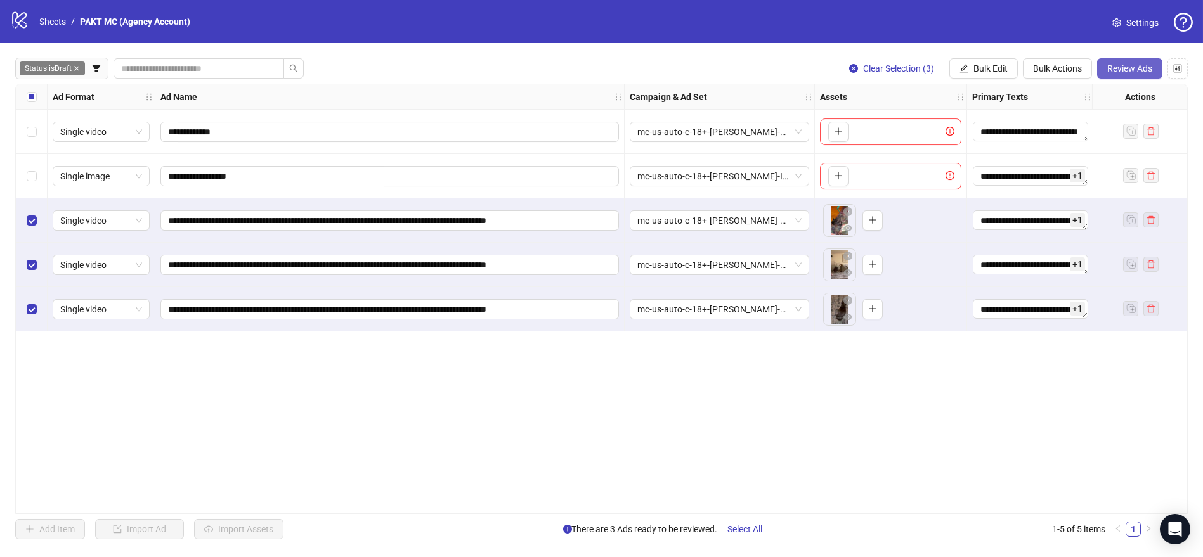
click at [1112, 70] on span "Review Ads" at bounding box center [1129, 68] width 45 height 10
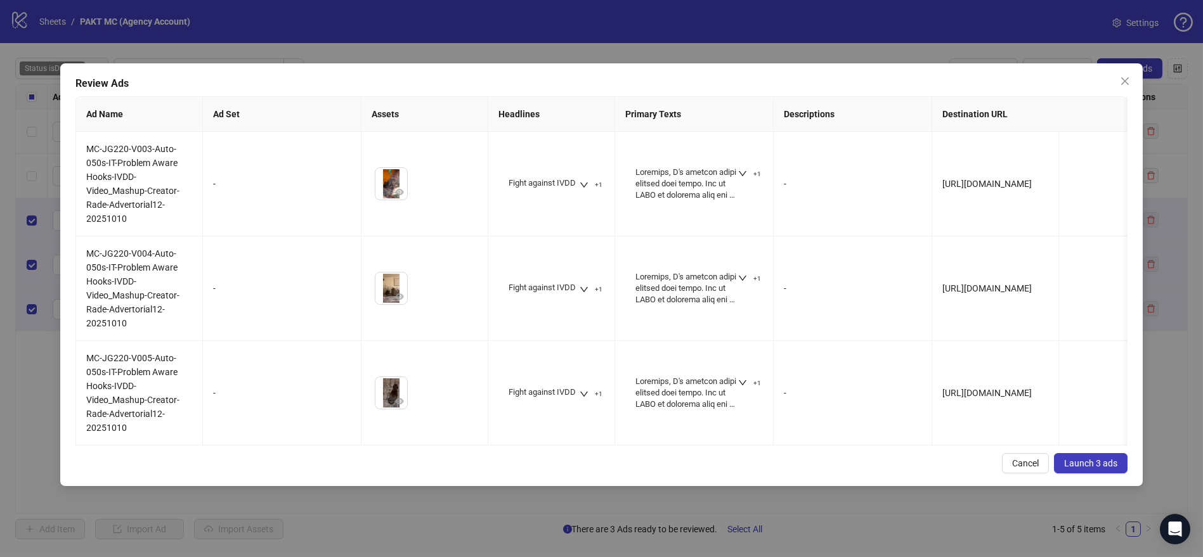
click at [1104, 469] on span "Launch 3 ads" at bounding box center [1090, 463] width 53 height 10
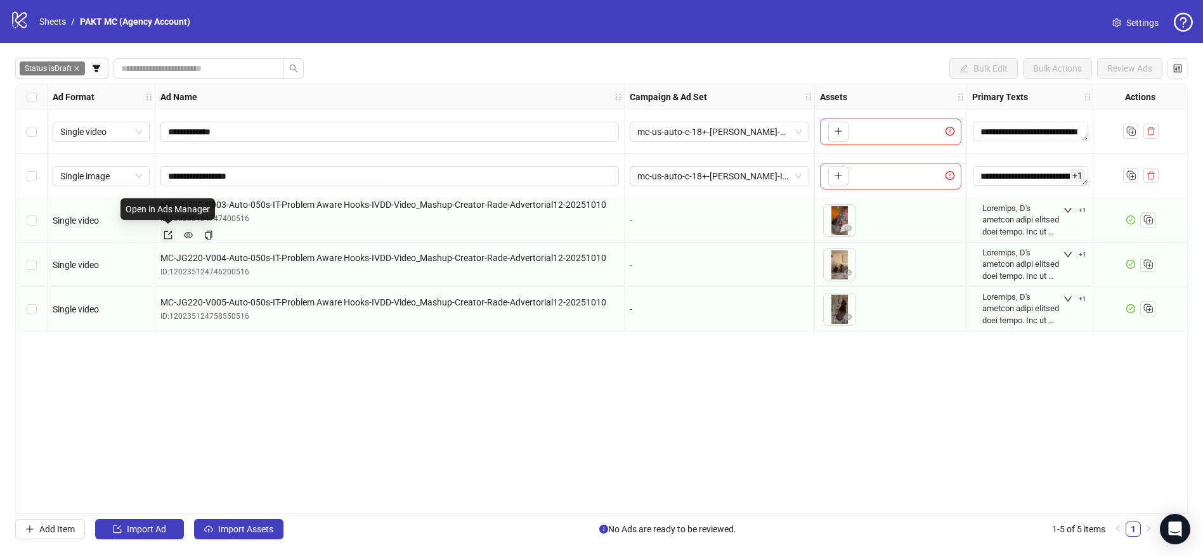
click at [173, 235] on link at bounding box center [167, 235] width 15 height 15
